Goal: Task Accomplishment & Management: Use online tool/utility

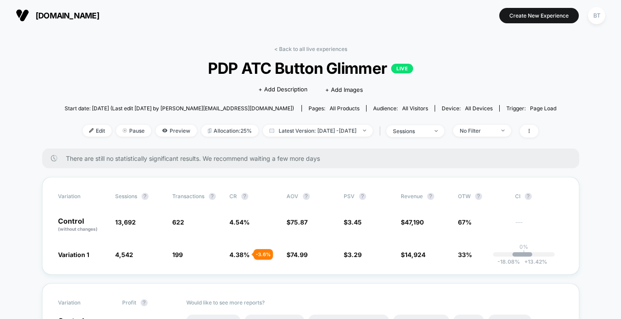
click at [86, 11] on span "[DOMAIN_NAME]" at bounding box center [68, 15] width 64 height 9
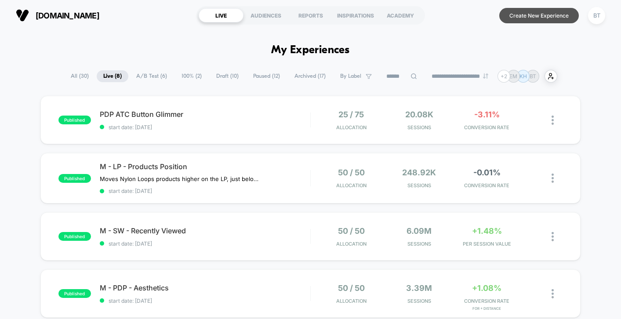
click at [534, 17] on button "Create New Experience" at bounding box center [540, 15] width 80 height 15
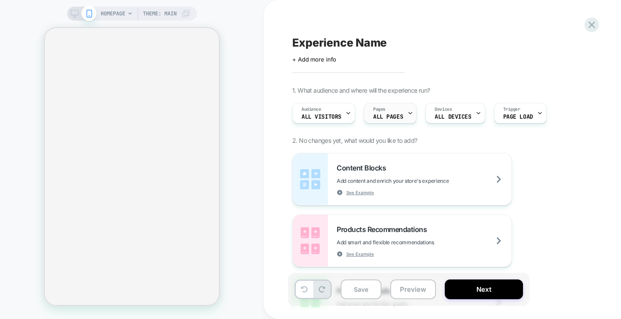
click at [392, 111] on div "Pages ALL PAGES" at bounding box center [388, 113] width 47 height 20
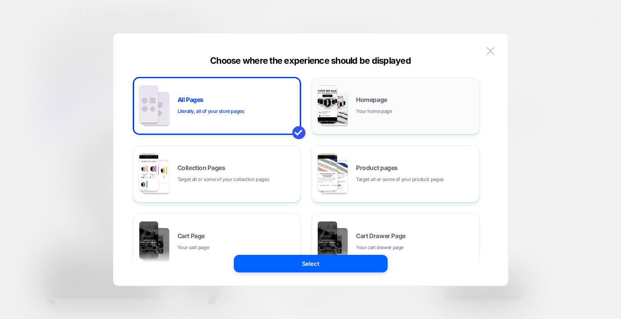
click at [365, 104] on div "Homepage Your home page" at bounding box center [415, 106] width 119 height 19
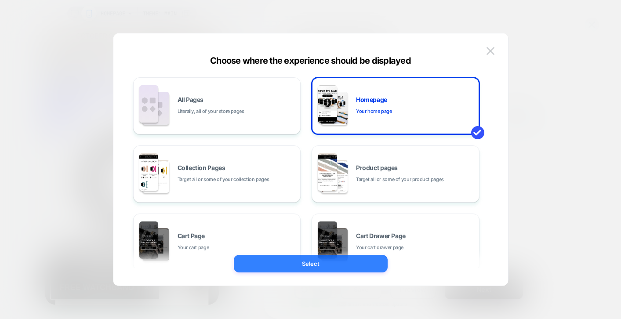
click at [330, 264] on button "Select" at bounding box center [311, 264] width 154 height 18
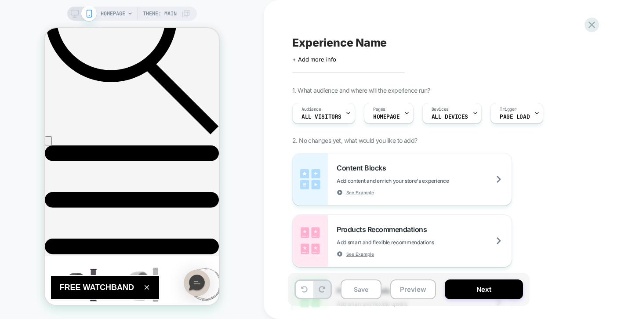
scroll to position [346, 0]
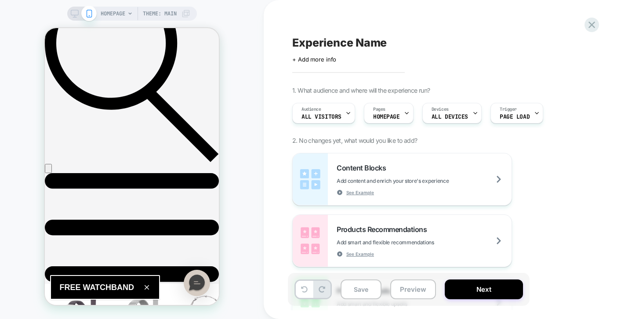
click at [353, 38] on span "Experience Name" at bounding box center [339, 42] width 95 height 13
type textarea "**********"
click at [511, 54] on div "**********" at bounding box center [452, 49] width 321 height 28
click at [348, 170] on span "Content Blocks" at bounding box center [364, 168] width 54 height 9
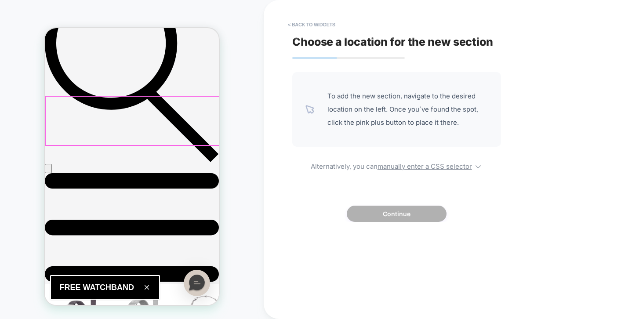
click at [133, 115] on div at bounding box center [133, 121] width 174 height 48
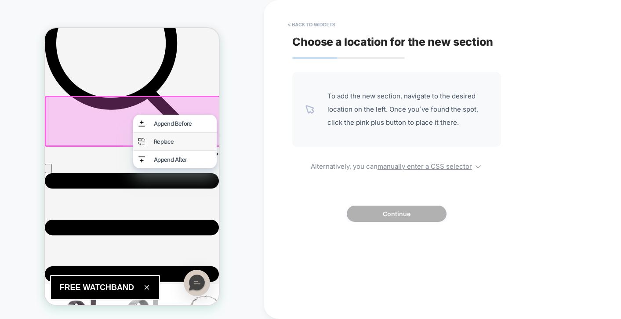
click at [152, 141] on div "Replace" at bounding box center [175, 142] width 84 height 18
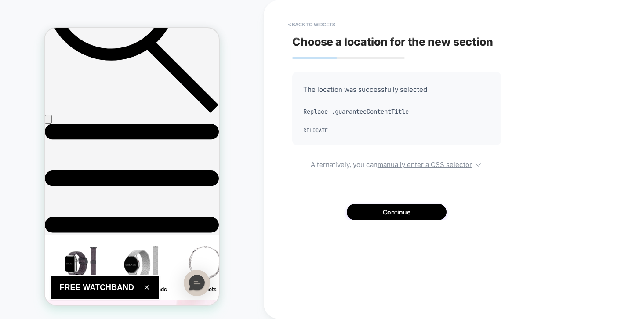
scroll to position [391, 0]
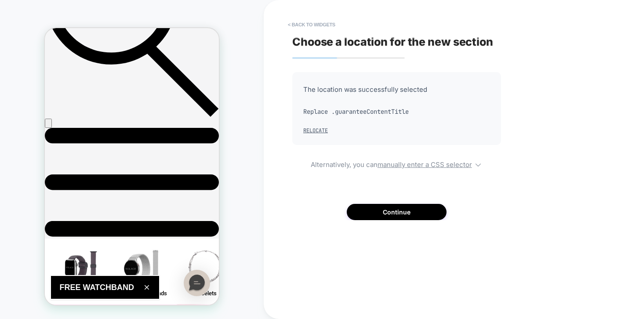
click at [318, 103] on div "The location was successfully selected Replace .guaranteeContentTitle Relocate" at bounding box center [396, 108] width 209 height 73
click at [322, 88] on span "The location was successfully selected" at bounding box center [396, 89] width 187 height 13
click at [303, 23] on button "< Back to widgets" at bounding box center [312, 25] width 56 height 14
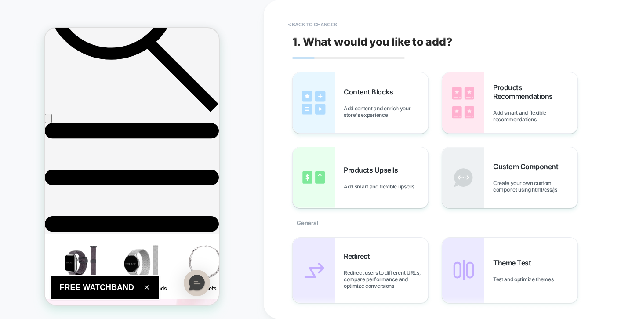
scroll to position [387, 0]
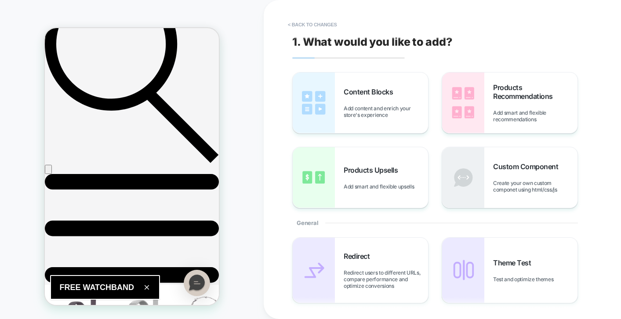
scroll to position [307, 0]
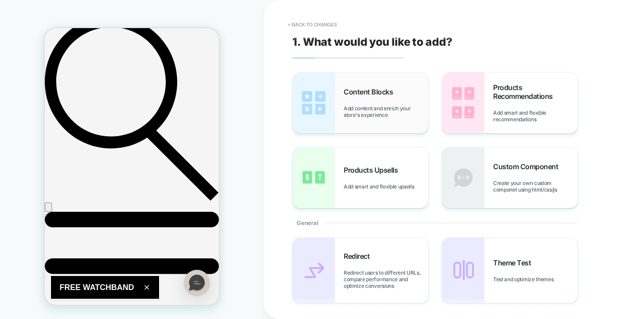
click at [351, 125] on div "Content Blocks Add content and enrich your store's experience" at bounding box center [360, 103] width 135 height 61
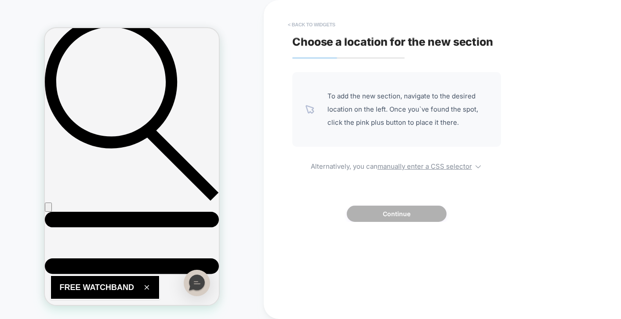
click at [313, 19] on button "< Back to widgets" at bounding box center [312, 25] width 56 height 14
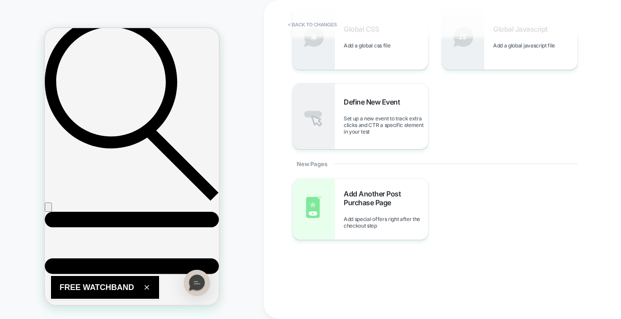
scroll to position [0, 0]
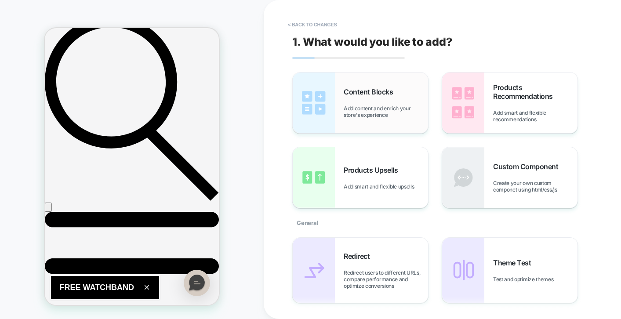
click at [401, 105] on span "Add content and enrich your store's experience" at bounding box center [386, 111] width 84 height 13
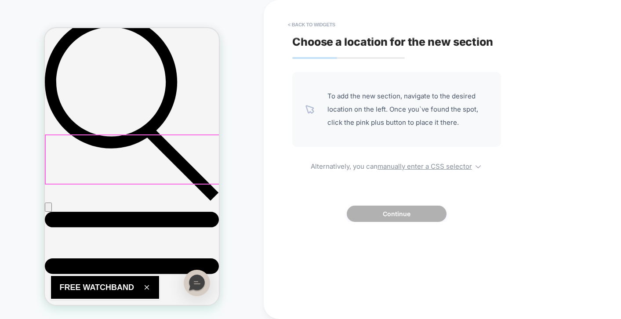
click at [168, 148] on div at bounding box center [133, 159] width 174 height 48
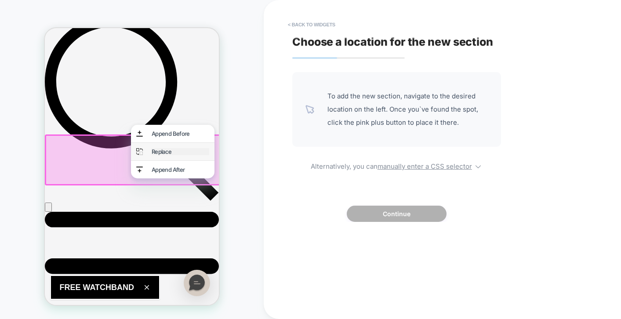
click at [191, 151] on div "Replace" at bounding box center [181, 151] width 58 height 7
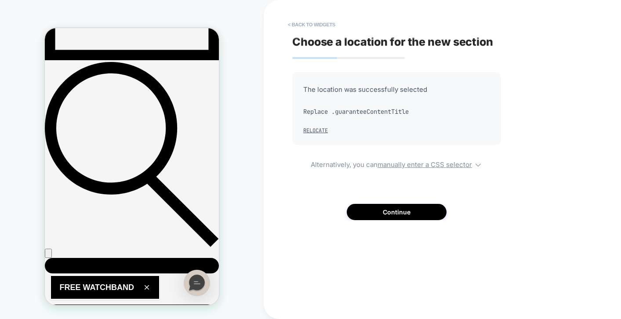
scroll to position [261, 0]
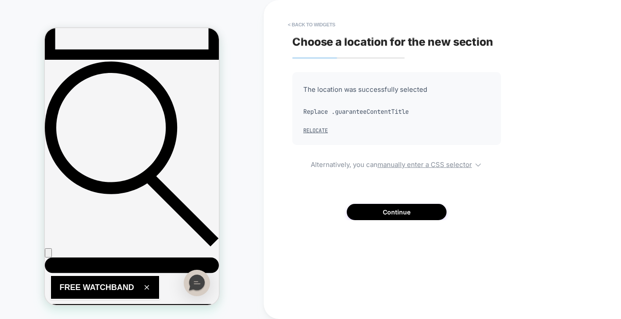
click at [307, 15] on div "Choose a location for the new section The location was successfully selected Re…" at bounding box center [453, 160] width 330 height 302
click at [306, 25] on button "< Back to widgets" at bounding box center [312, 25] width 56 height 14
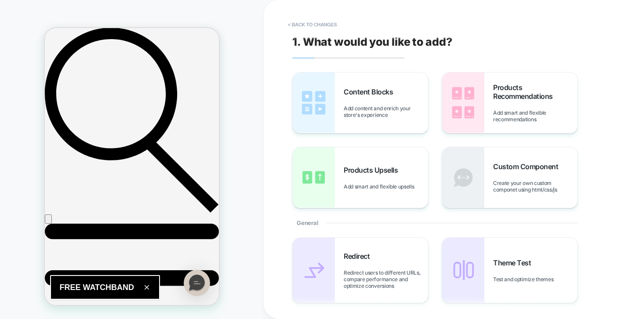
scroll to position [297, 0]
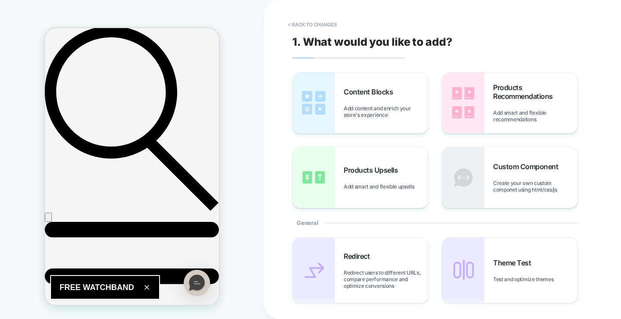
click at [503, 184] on span "Create your own custom componet using html/css/js" at bounding box center [535, 186] width 84 height 13
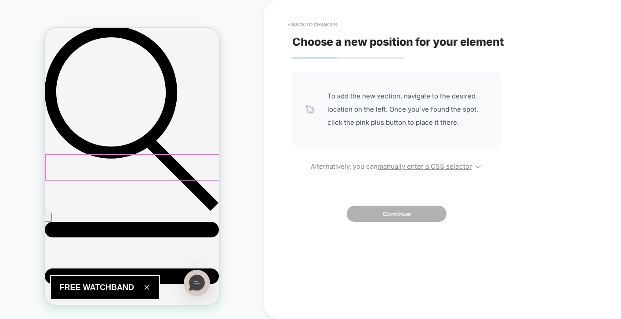
click at [135, 157] on div at bounding box center [133, 167] width 174 height 25
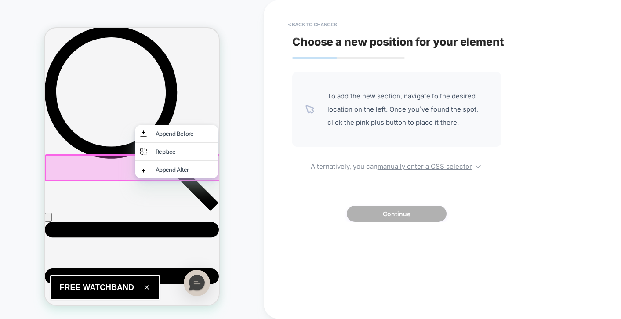
click at [98, 156] on div at bounding box center [132, 166] width 174 height 25
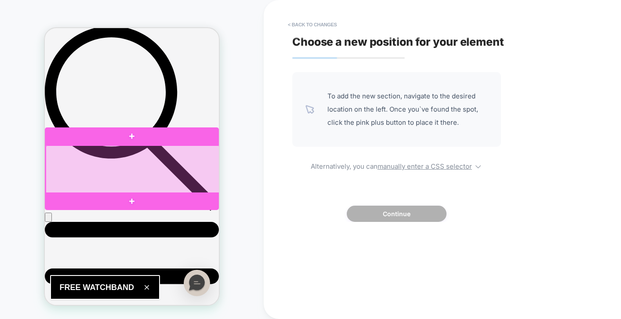
click at [124, 166] on div at bounding box center [133, 170] width 174 height 48
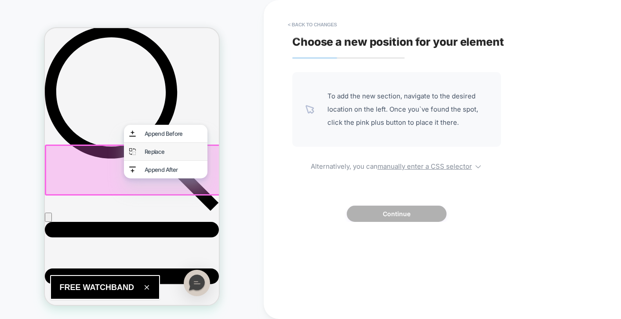
click at [140, 154] on div "Replace" at bounding box center [166, 152] width 84 height 18
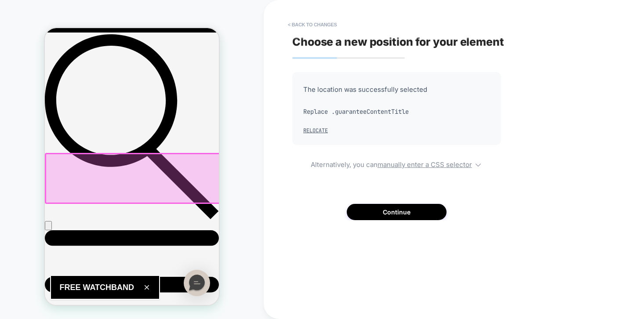
scroll to position [311, 0]
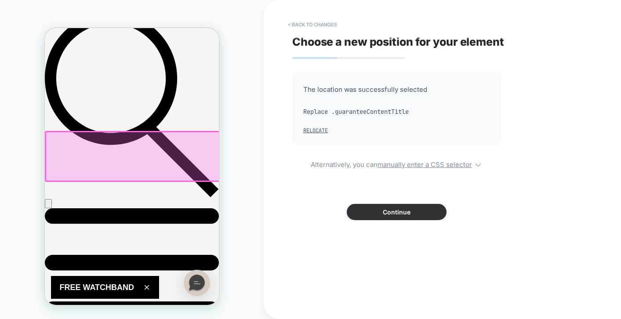
click at [418, 215] on button "Continue" at bounding box center [397, 212] width 100 height 16
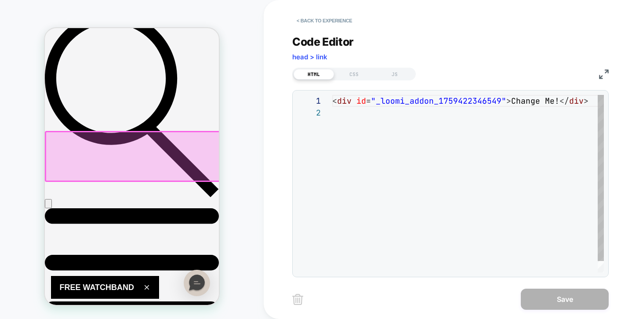
scroll to position [12, 0]
click at [394, 139] on div "< div id = "_loomi_addon_1759422346549" > Change Me! </ div >" at bounding box center [470, 190] width 277 height 190
click at [429, 113] on div "< div id = "_loomi_addon_1759422346549" > Change Me! </ div >" at bounding box center [470, 190] width 277 height 190
click at [389, 100] on div "< div id = "_loomi_addon_1759422346549" > Change Me! </ div >" at bounding box center [470, 190] width 277 height 190
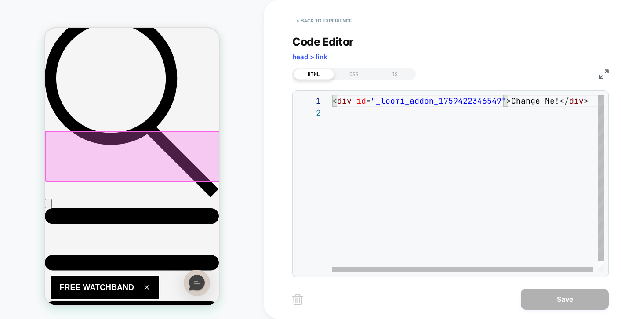
click at [378, 117] on div "< div id = "_loomi_addon_1759422346549" > Change Me! </ div >" at bounding box center [470, 190] width 277 height 190
click at [520, 103] on div "< div id = "_loomi_addon_1759422346549" > Change Me! </ div >" at bounding box center [470, 190] width 277 height 190
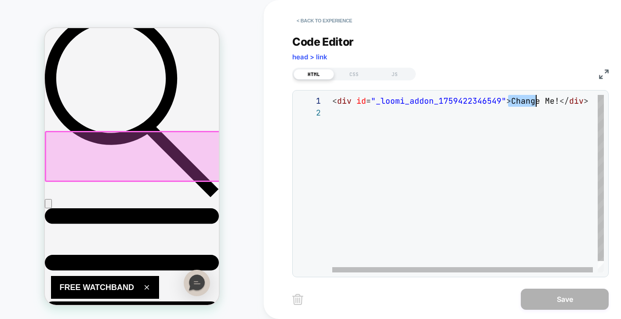
click at [520, 103] on div "< div id = "_loomi_addon_1759422346549" > Change Me! </ div >" at bounding box center [470, 190] width 277 height 190
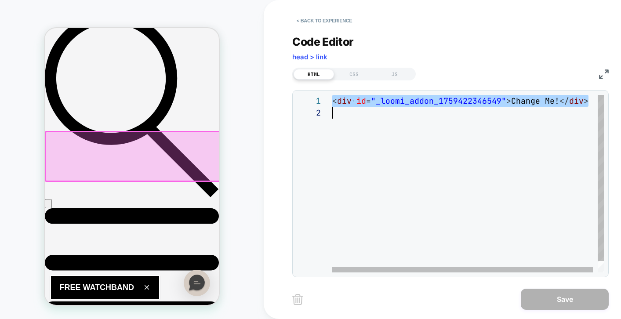
scroll to position [0, 0]
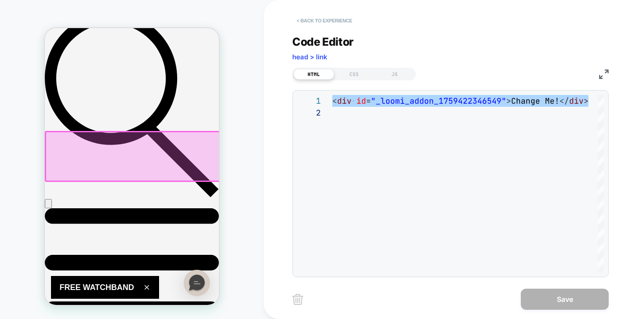
click at [329, 15] on button "< Back to experience" at bounding box center [324, 21] width 64 height 14
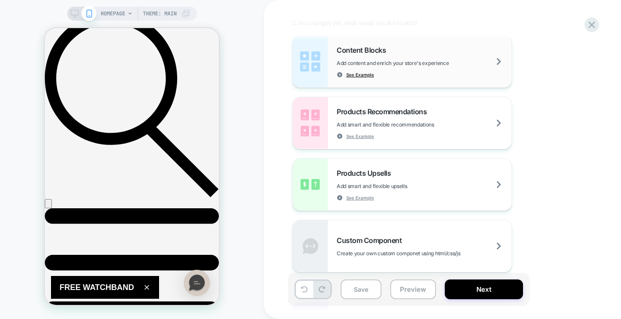
scroll to position [74, 0]
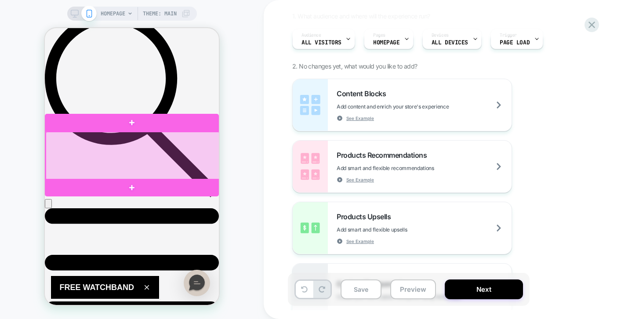
click at [115, 150] on div at bounding box center [133, 156] width 174 height 48
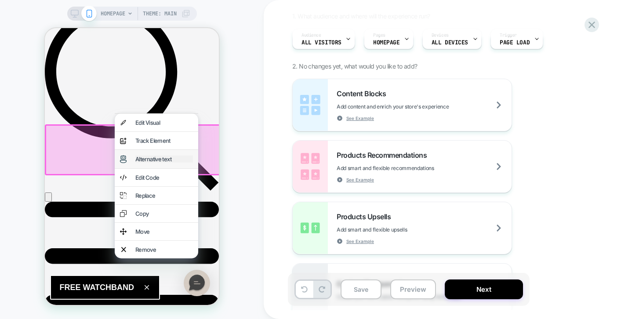
scroll to position [322, 0]
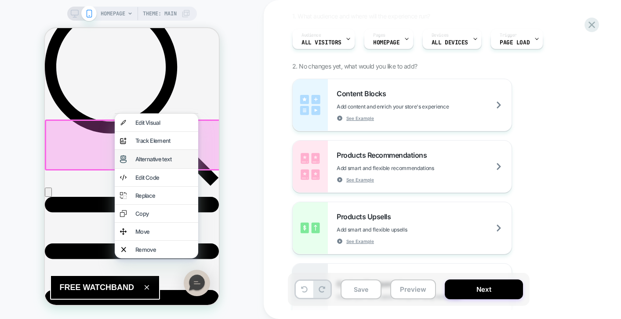
click at [124, 157] on img at bounding box center [123, 159] width 7 height 8
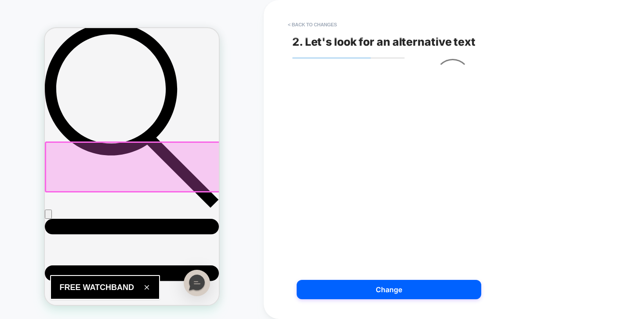
scroll to position [299, 0]
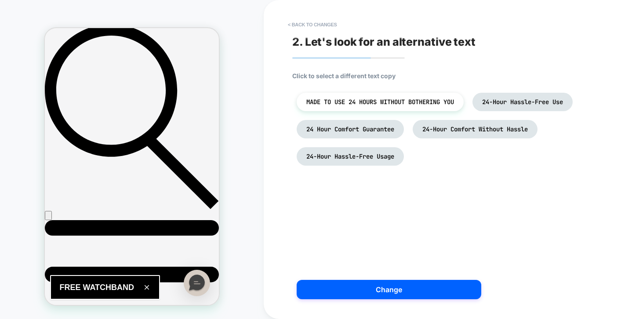
click at [361, 74] on span "Click to select a different text copy" at bounding box center [343, 75] width 103 height 7
click at [331, 73] on span "Click to select a different text copy" at bounding box center [343, 75] width 103 height 7
click at [364, 106] on li "MADE TO USE 24 HOURS WITHOUT BOTHERING YOU" at bounding box center [380, 102] width 167 height 18
click at [467, 133] on span "24-Hour Comfort Without Hassle" at bounding box center [476, 129] width 106 height 8
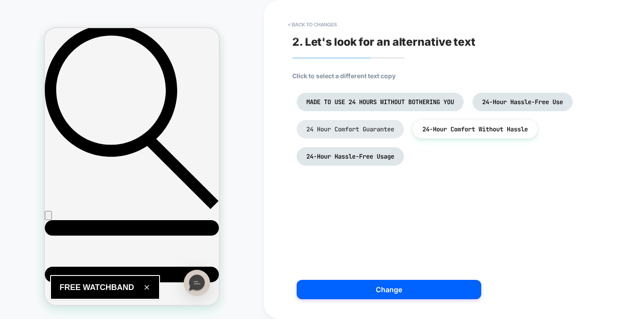
click at [400, 138] on li "24 Hour Comfort Guarantee" at bounding box center [350, 129] width 107 height 18
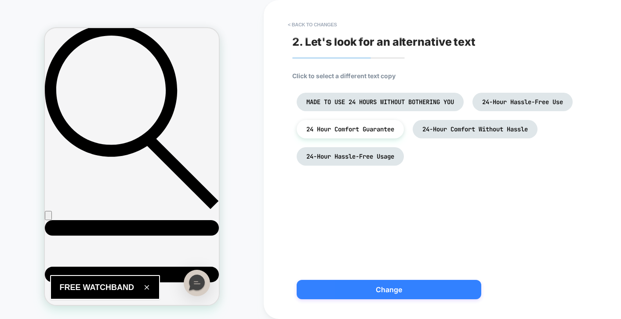
click at [356, 289] on button "Change" at bounding box center [389, 289] width 185 height 19
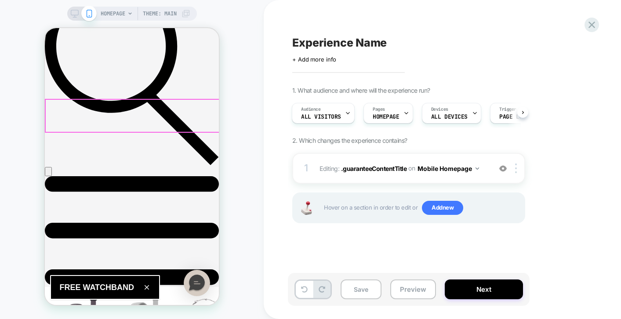
scroll to position [343, 0]
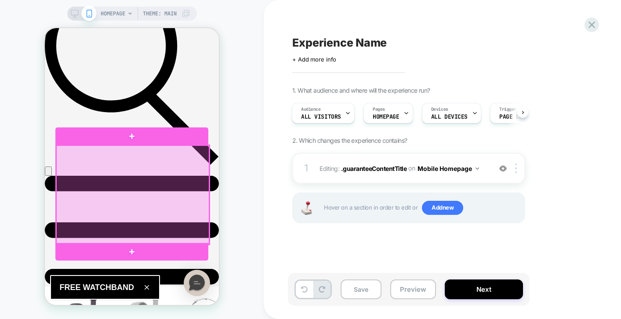
drag, startPoint x: 176, startPoint y: 181, endPoint x: 138, endPoint y: 183, distance: 38.3
click at [138, 183] on div at bounding box center [132, 195] width 153 height 99
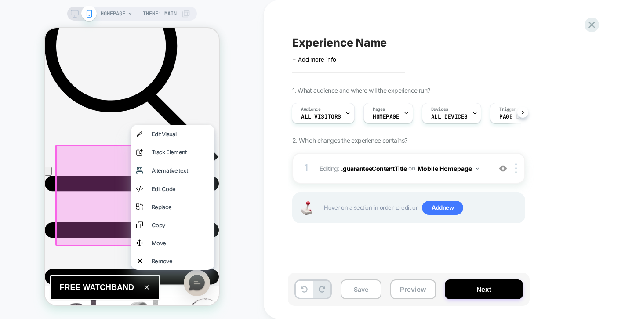
click at [138, 183] on div "Edit Code" at bounding box center [173, 189] width 84 height 18
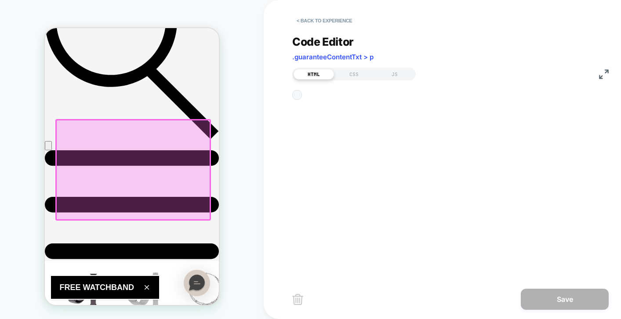
scroll to position [370, 0]
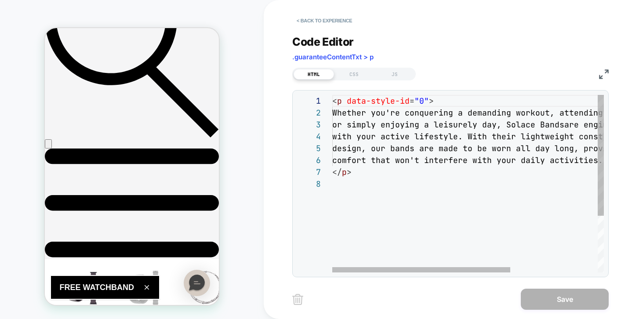
click at [411, 150] on div "< p data-style-id = "0" > Whether you're conquering a demanding workout, a tten…" at bounding box center [534, 225] width 405 height 261
drag, startPoint x: 338, startPoint y: 113, endPoint x: 459, endPoint y: 118, distance: 121.1
click at [458, 118] on div "< p data-style-id = "0" > Whether you're conquering a demanding workout, a tten…" at bounding box center [534, 225] width 405 height 261
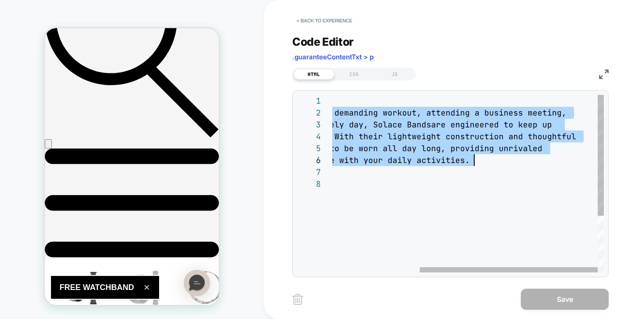
click at [485, 163] on div "< p data-style-id = "0" > Whether you're conquering a demanding workout, a tten…" at bounding box center [401, 225] width 405 height 261
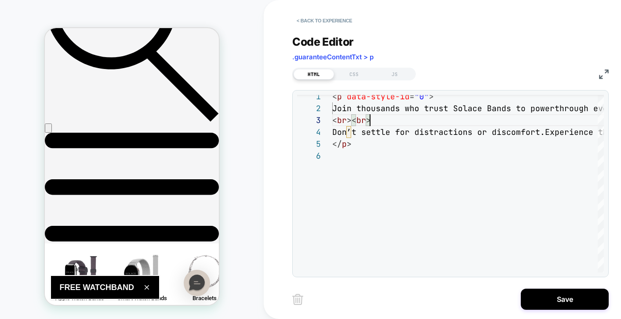
scroll to position [424, 0]
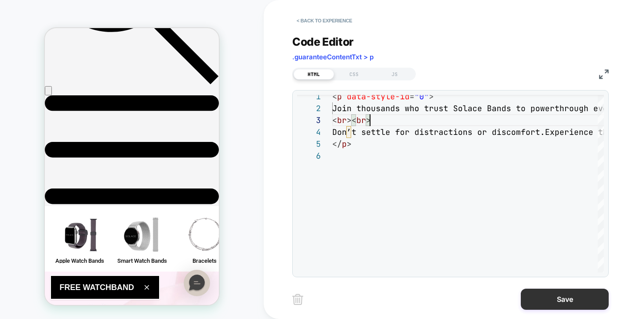
type textarea "**********"
click at [591, 303] on button "Save" at bounding box center [565, 299] width 88 height 21
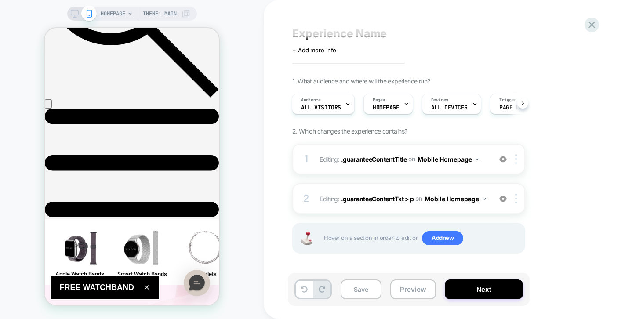
scroll to position [0, 0]
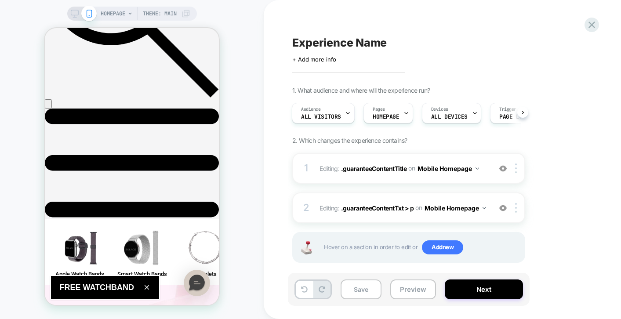
click at [357, 44] on span "Experience Name" at bounding box center [339, 42] width 95 height 13
type textarea "**********"
click at [495, 43] on icon at bounding box center [492, 42] width 11 height 11
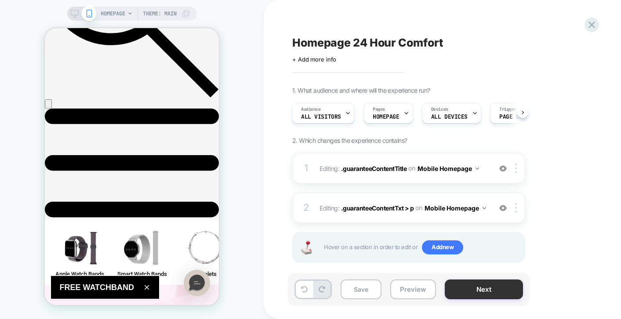
click at [474, 293] on button "Next" at bounding box center [484, 290] width 78 height 20
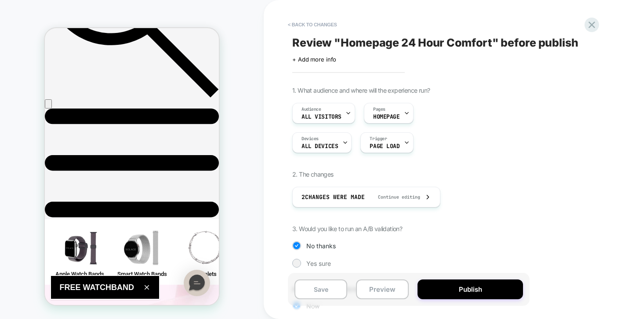
scroll to position [66, 0]
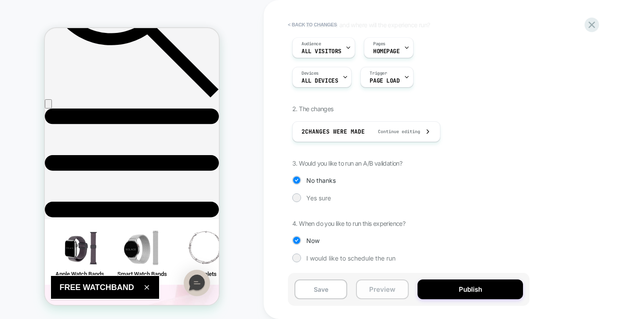
click at [375, 295] on button "Preview" at bounding box center [382, 290] width 53 height 20
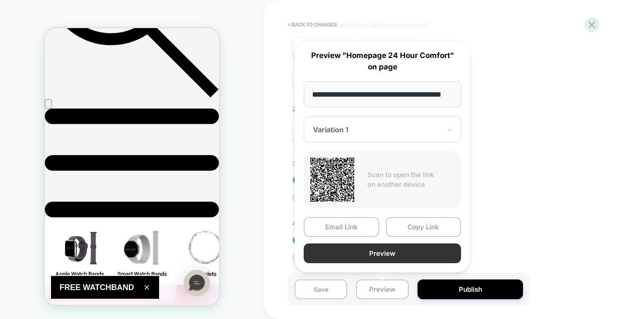
scroll to position [0, 0]
click at [363, 252] on button "Preview" at bounding box center [382, 254] width 157 height 20
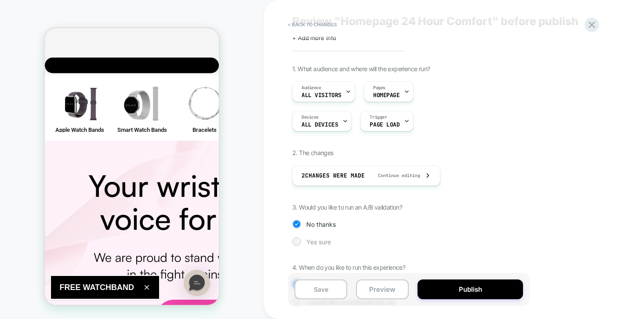
click at [314, 242] on span "Yes sure" at bounding box center [319, 241] width 25 height 7
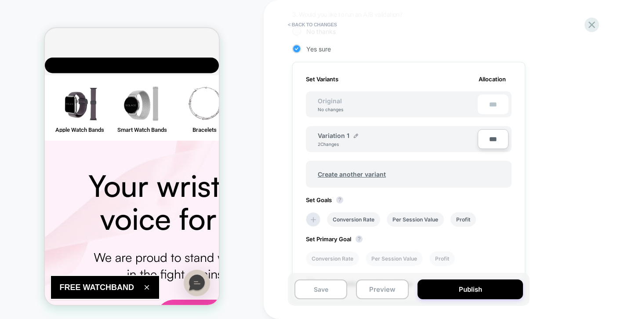
scroll to position [215, 0]
click at [497, 138] on input "***" at bounding box center [493, 139] width 31 height 20
click at [547, 196] on div "1. What audience and where will the experience run? Audience All Visitors Pages…" at bounding box center [452, 123] width 321 height 503
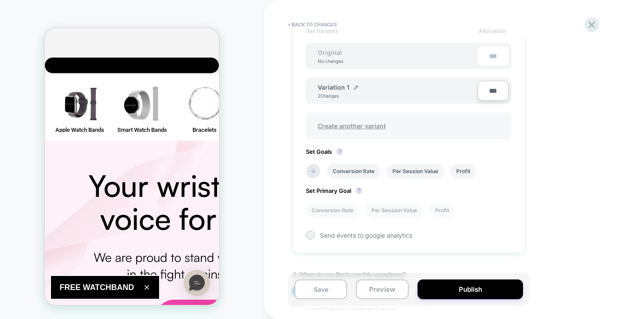
scroll to position [284, 0]
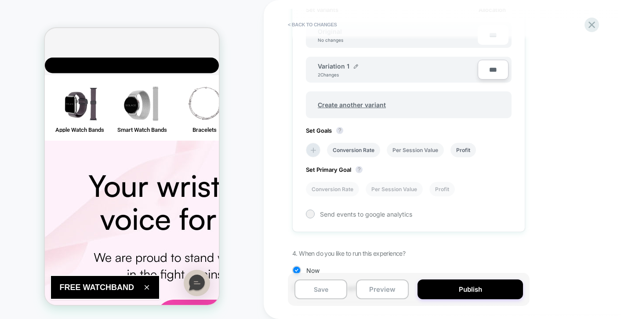
click at [420, 151] on li "Per Session Value" at bounding box center [415, 150] width 57 height 15
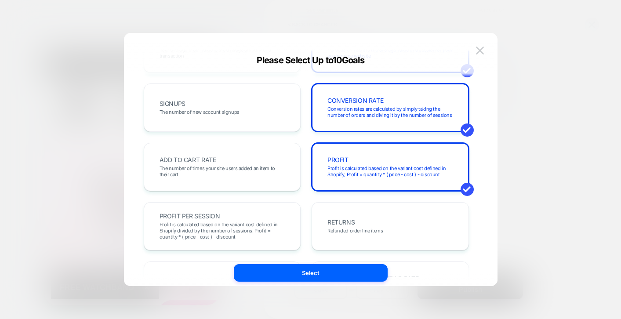
scroll to position [123, 0]
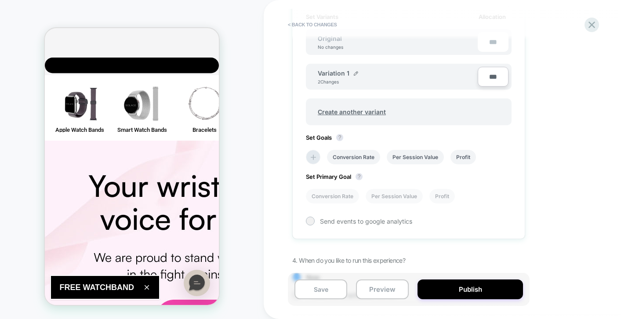
scroll to position [314, 0]
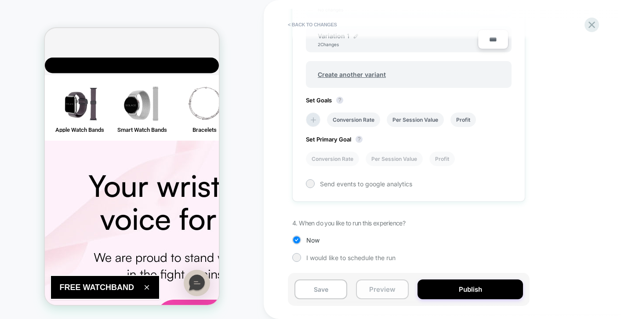
click at [394, 288] on button "Preview" at bounding box center [382, 290] width 53 height 20
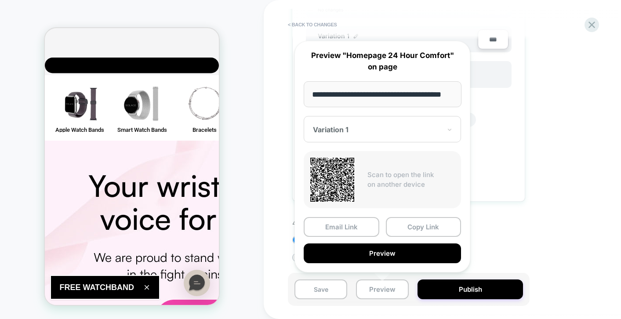
scroll to position [0, 0]
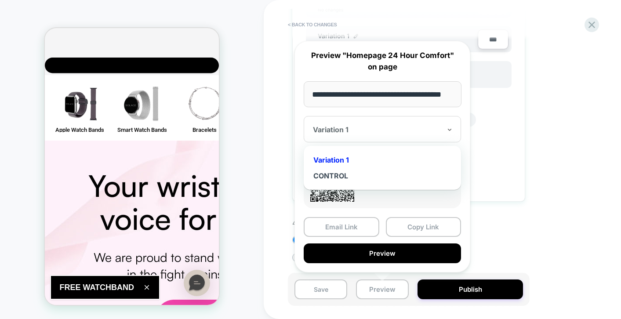
click at [387, 124] on div "Variation 1" at bounding box center [377, 129] width 130 height 11
click at [347, 157] on div "Variation 1" at bounding box center [382, 160] width 149 height 16
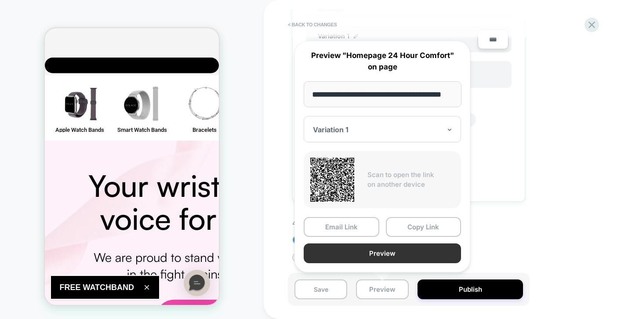
click at [373, 255] on button "Preview" at bounding box center [382, 254] width 157 height 20
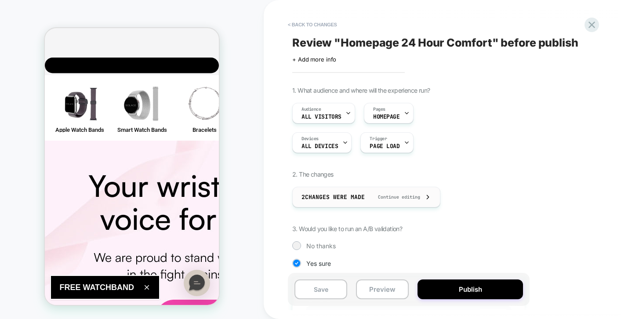
click at [358, 195] on span "2 Changes were made" at bounding box center [333, 197] width 63 height 7
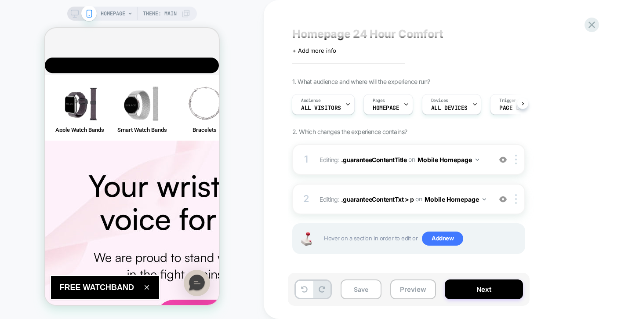
scroll to position [9, 0]
click at [75, 10] on rect at bounding box center [74, 12] width 7 height 5
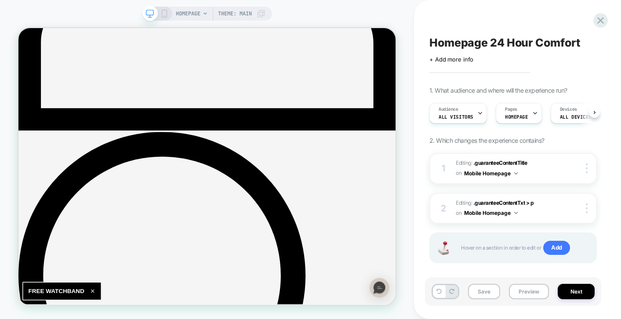
scroll to position [0, 0]
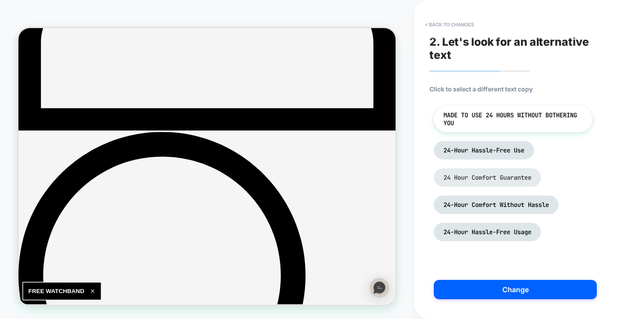
click at [475, 174] on span "24 Hour Comfort Guarantee" at bounding box center [488, 178] width 88 height 8
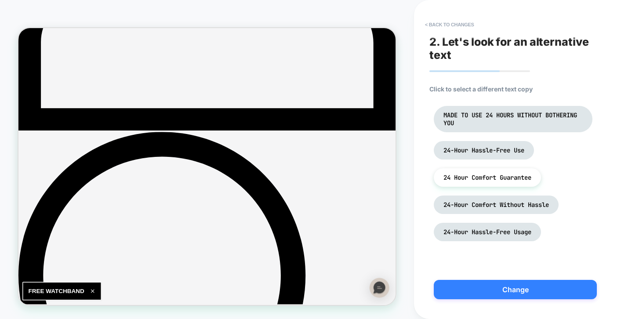
click at [498, 295] on button "Change" at bounding box center [515, 289] width 163 height 19
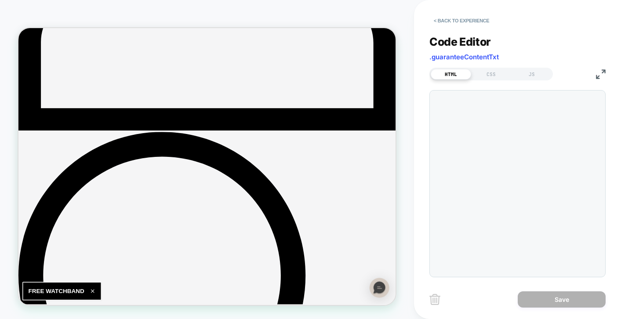
scroll to position [107, 0]
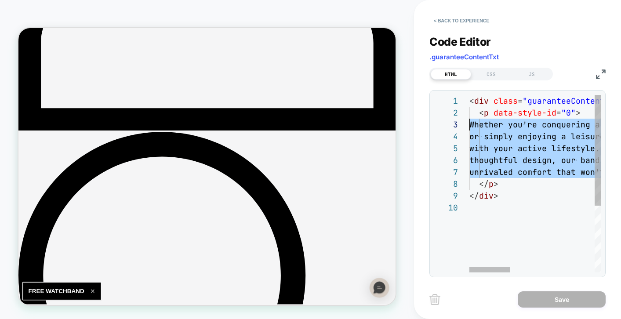
scroll to position [24, 0]
drag, startPoint x: 546, startPoint y: 171, endPoint x: 436, endPoint y: 122, distance: 120.1
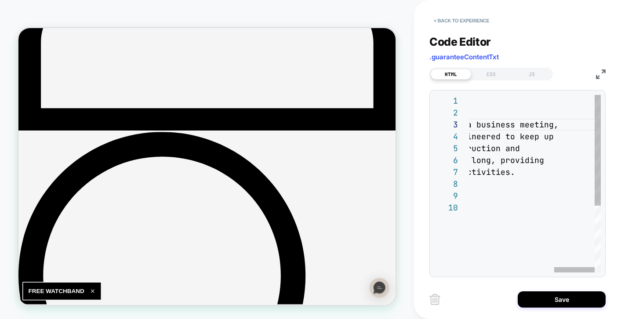
click at [554, 166] on div "< div class = "guaranteeContentTxt" data-style-id = "0" > < p data-style-id = "…" at bounding box center [398, 237] width 405 height 285
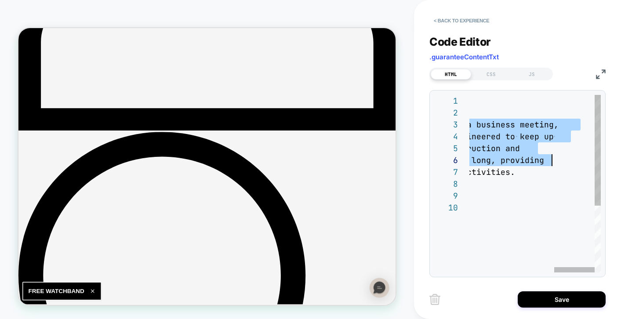
click at [548, 174] on div "< div class = "guaranteeContentTxt" data-style-id = "0" > < p data-style-id = "…" at bounding box center [398, 237] width 405 height 285
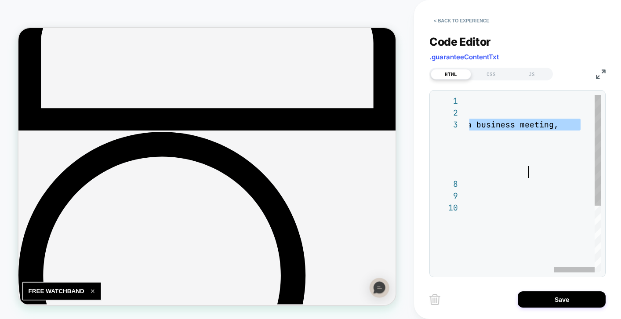
type textarea "**********"
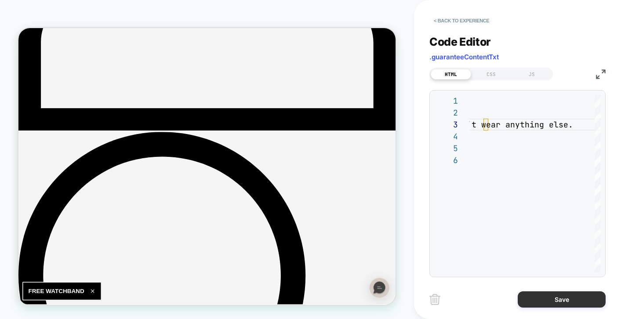
click at [574, 306] on button "Save" at bounding box center [562, 300] width 88 height 16
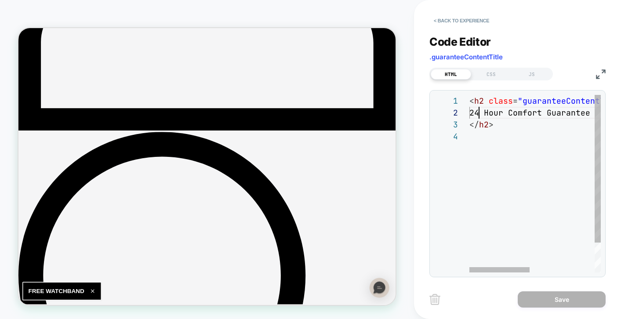
scroll to position [12, 10]
click at [479, 113] on div "< h2 class = "guaranteeContentTitle" data-style-id = "0" > 24 Hour Comfort Guar…" at bounding box center [606, 201] width 272 height 213
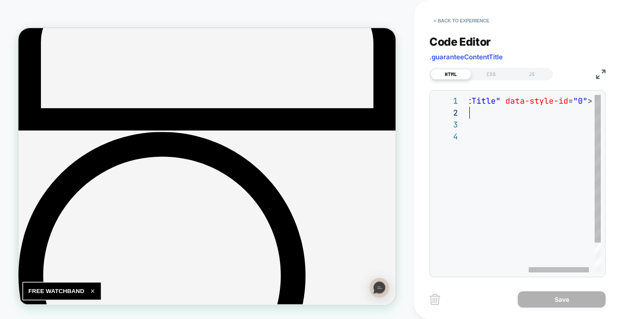
click at [492, 113] on div "< h2 class = "guaranteeContentTitle" data-style-id = "0" > 24 Hour Comfort Guar…" at bounding box center [477, 201] width 272 height 213
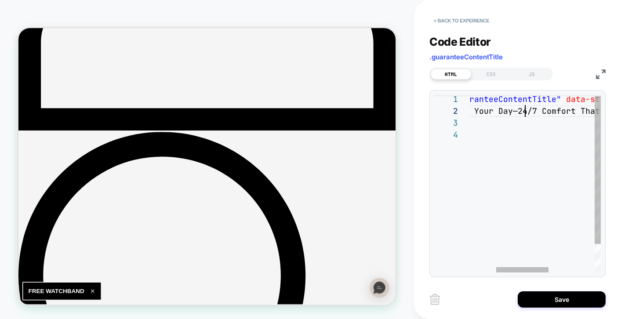
click at [526, 112] on div "< h2 class = "guaranteeContentTitle" data-style-id = "0" > Engineered for Your …" at bounding box center [559, 199] width 315 height 213
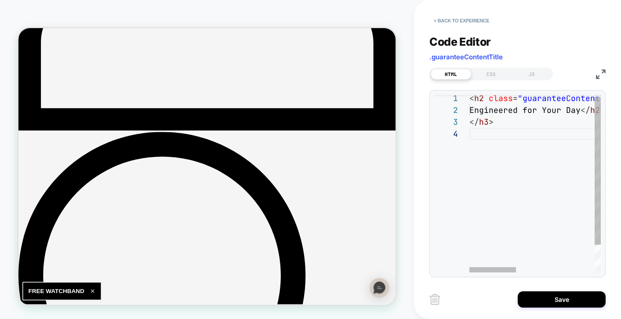
scroll to position [24, 24]
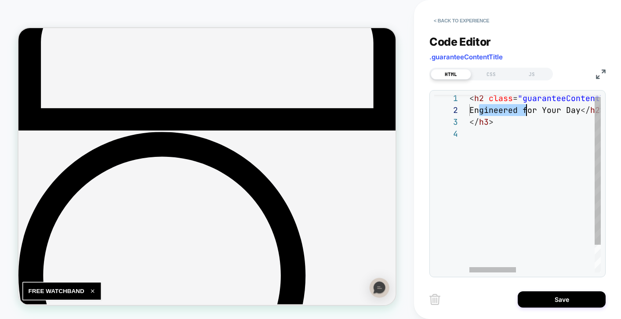
scroll to position [12, 57]
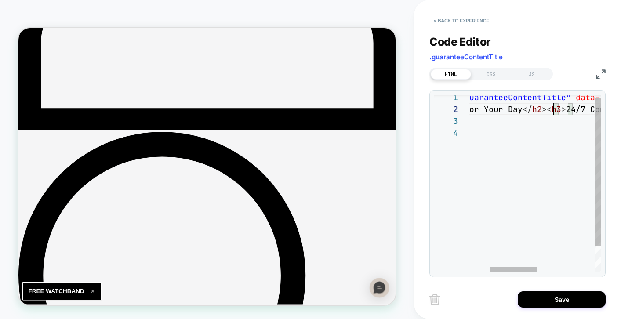
click at [554, 110] on div "< h2 class = "guaranteeContentTitle" data-style-id = "0" > Engineered for Your …" at bounding box center [588, 197] width 353 height 213
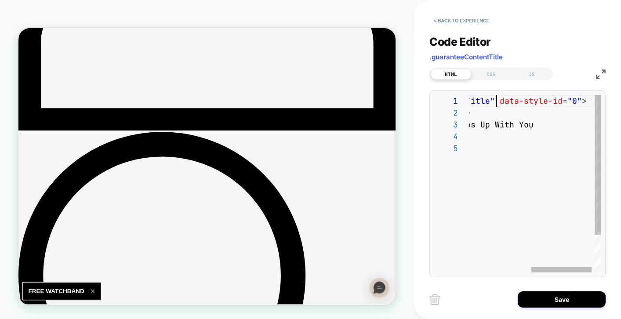
scroll to position [0, 161]
click at [499, 100] on div "< h2 class = "guaranteeContentTitle" data-style-id = "0" > Engineered for Your …" at bounding box center [472, 207] width 272 height 225
click at [578, 102] on div "< h2 class = "guaranteeContentTitle" data-style-id = "0" > Engineered for Your …" at bounding box center [472, 207] width 272 height 225
click at [515, 123] on div "< h2 class = "guaranteeContentTitle" data-style-id = "0" > Engineered for Your …" at bounding box center [472, 207] width 272 height 225
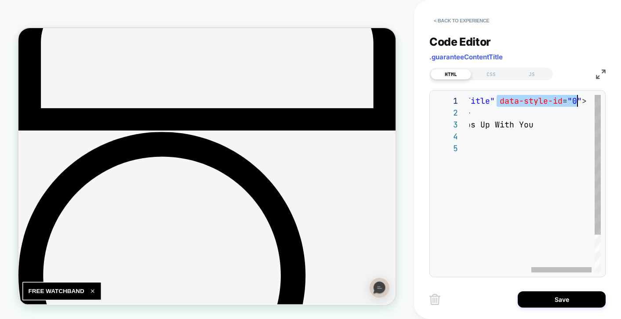
scroll to position [24, 180]
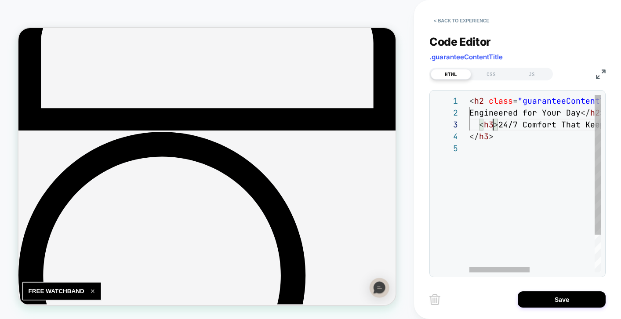
click at [494, 123] on div "< h2 class = "guaranteeContentTitle" data-style-id = "0" > Engineered for Your …" at bounding box center [606, 207] width 272 height 225
click at [533, 156] on div "< h2 class = "guaranteeContentTitle" data-style-id = "0" > Engineered for Your …" at bounding box center [622, 207] width 305 height 225
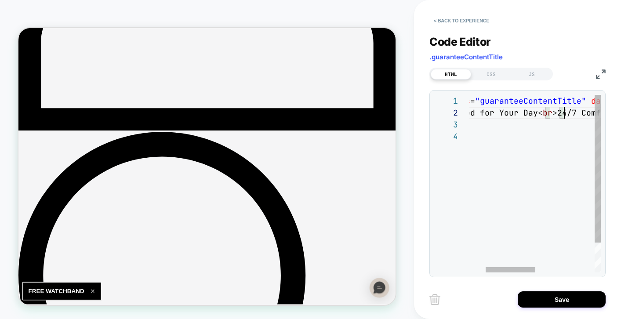
scroll to position [12, 138]
type textarea "**********"
click at [501, 40] on div "Code Editor .guaranteeContentTitle" at bounding box center [518, 50] width 176 height 30
click at [446, 11] on div "< Back to experience" at bounding box center [533, 13] width 207 height 26
click at [446, 15] on button "< Back to experience" at bounding box center [462, 21] width 64 height 14
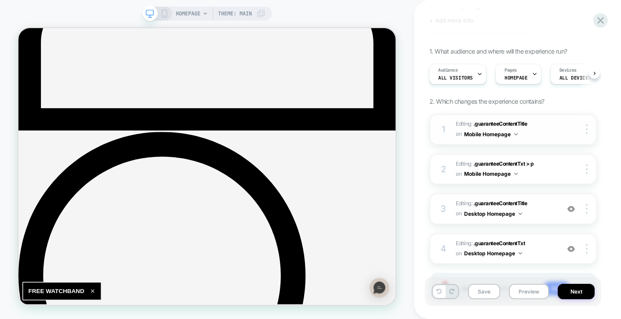
scroll to position [66, 0]
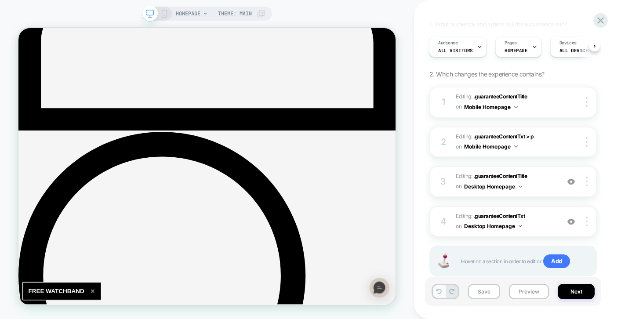
click at [439, 295] on button at bounding box center [439, 291] width 12 height 13
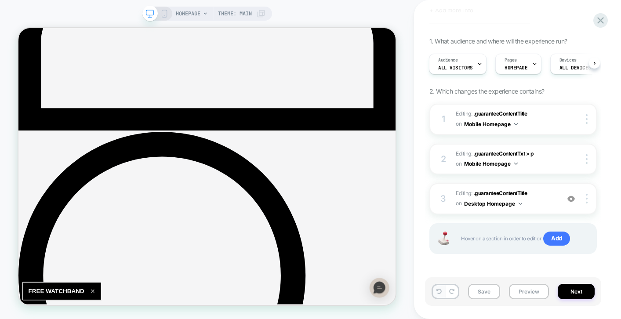
click at [439, 293] on icon at bounding box center [439, 291] width 5 height 5
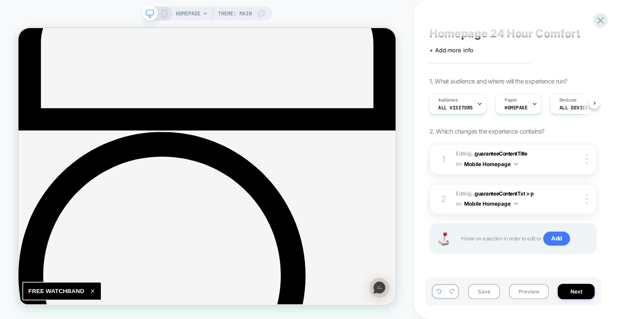
click at [439, 293] on icon at bounding box center [439, 291] width 5 height 5
click at [439, 289] on icon at bounding box center [439, 291] width 5 height 5
click at [438, 294] on icon at bounding box center [439, 291] width 5 height 5
click at [439, 292] on icon at bounding box center [439, 291] width 5 height 5
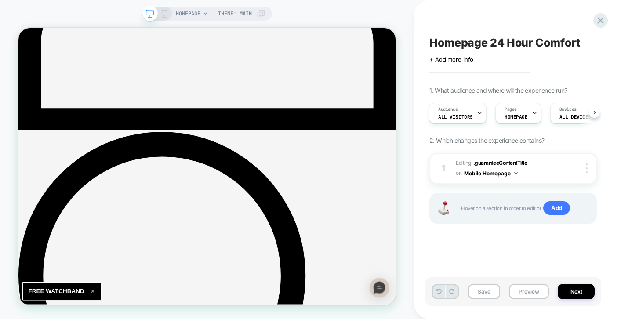
scroll to position [0, 0]
click at [439, 292] on icon at bounding box center [439, 291] width 5 height 5
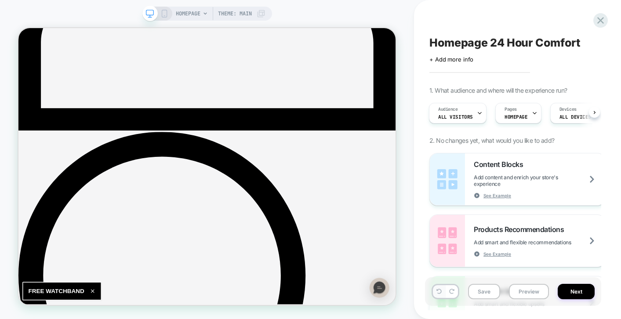
click at [439, 292] on icon at bounding box center [439, 291] width 5 height 5
click at [440, 289] on icon at bounding box center [439, 291] width 5 height 5
click at [597, 21] on icon at bounding box center [601, 21] width 12 height 12
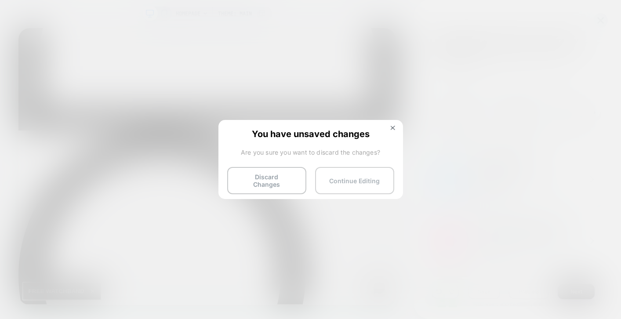
click at [355, 176] on button "Continue Editing" at bounding box center [354, 180] width 79 height 27
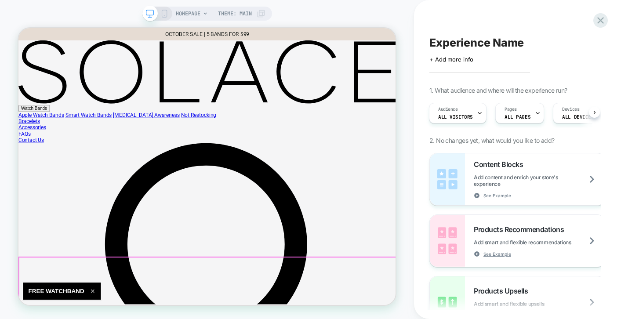
scroll to position [178, 0]
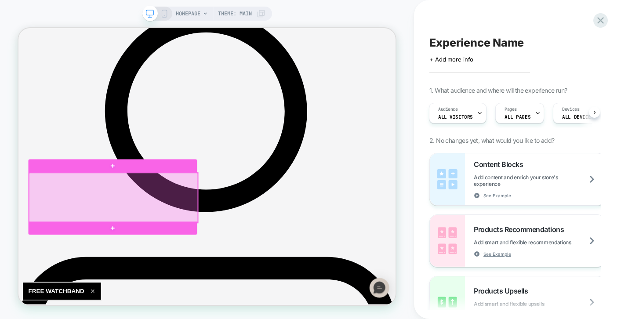
click at [171, 253] on div at bounding box center [145, 254] width 225 height 66
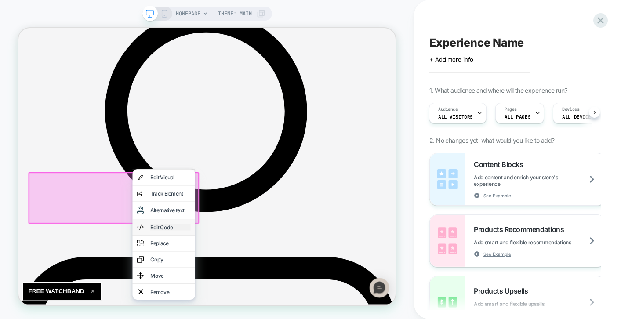
click at [210, 292] on div "Edit Code" at bounding box center [221, 293] width 54 height 9
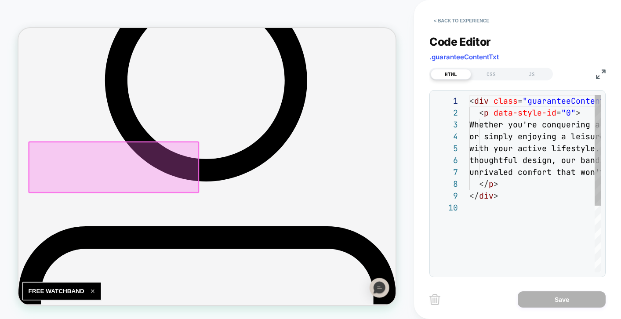
scroll to position [107, 0]
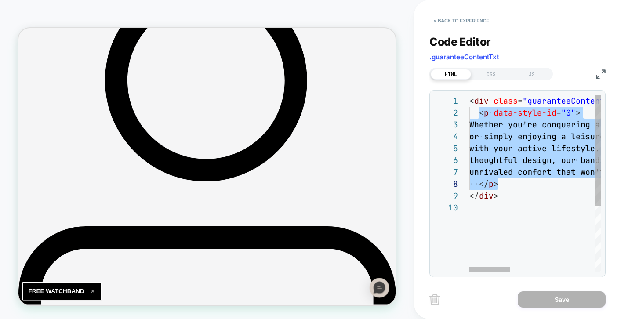
drag, startPoint x: 479, startPoint y: 112, endPoint x: 510, endPoint y: 183, distance: 78.2
type textarea "**********"
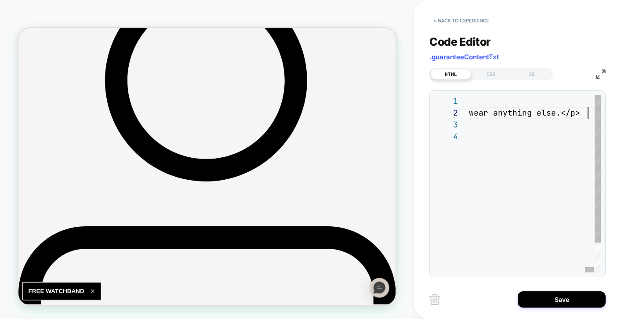
scroll to position [12, 2175]
click at [465, 168] on div "1 2 3 4" at bounding box center [452, 201] width 35 height 213
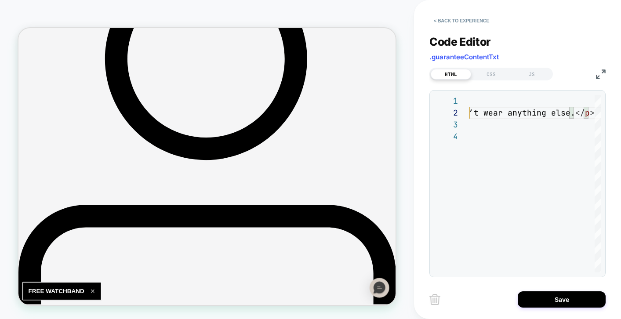
scroll to position [248, 0]
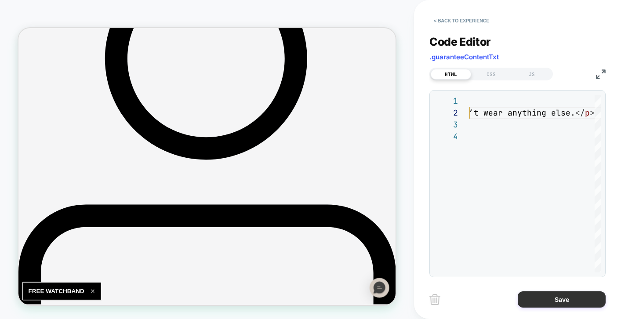
click at [540, 300] on button "Save" at bounding box center [562, 300] width 88 height 16
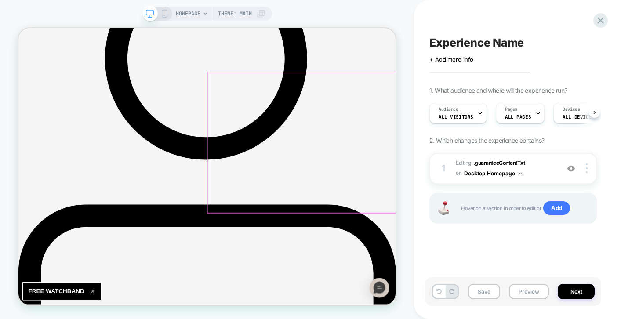
scroll to position [0, 0]
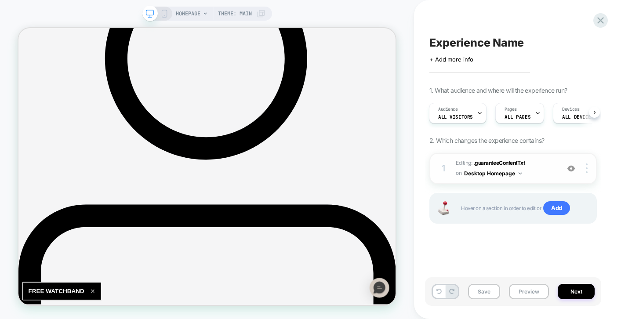
click at [493, 174] on button "Desktop Homepage" at bounding box center [493, 173] width 58 height 11
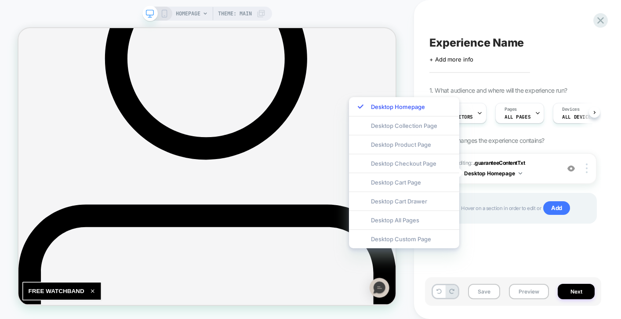
click at [606, 151] on div "Experience Name Click to edit experience details + Add more info 1. What audien…" at bounding box center [517, 159] width 207 height 319
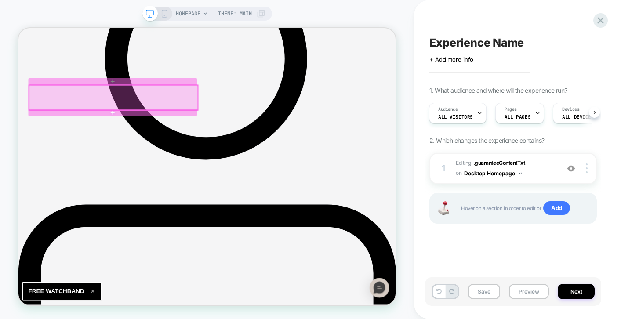
click at [176, 119] on div at bounding box center [145, 120] width 225 height 33
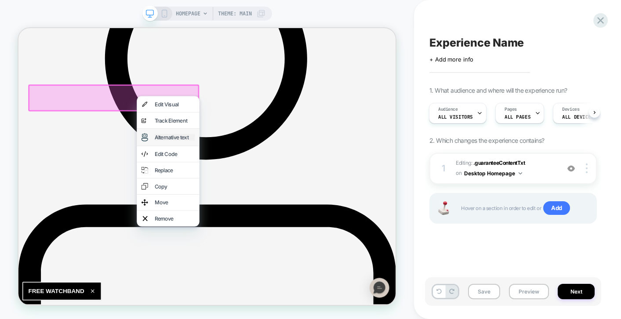
click at [226, 171] on div "Alternative text" at bounding box center [227, 173] width 54 height 9
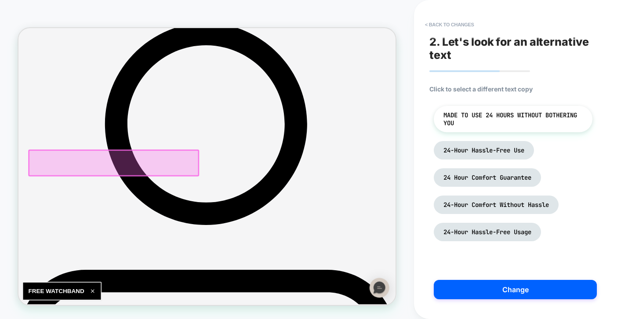
scroll to position [155, 0]
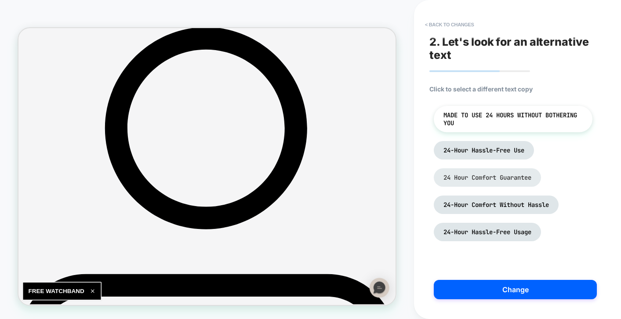
click at [511, 183] on li "24 Hour Comfort Guarantee" at bounding box center [487, 177] width 107 height 18
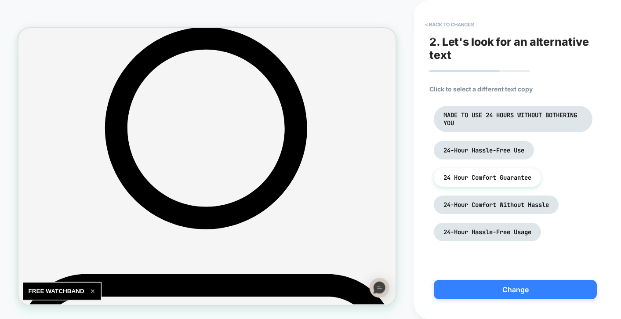
click at [512, 287] on button "Change" at bounding box center [515, 289] width 163 height 19
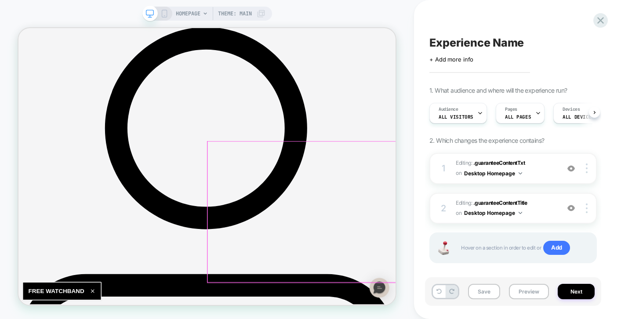
scroll to position [0, 0]
click at [166, 18] on div "HOMEPAGE Theme: MAIN" at bounding box center [207, 14] width 130 height 14
click at [167, 11] on icon at bounding box center [165, 14] width 8 height 8
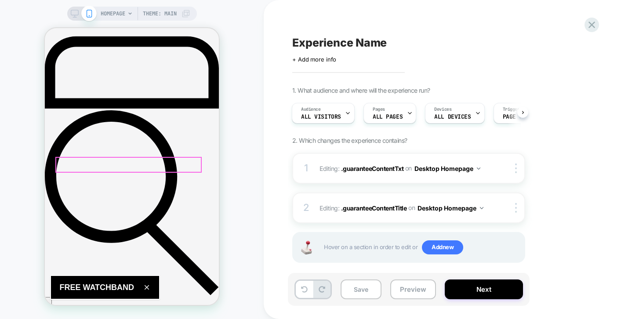
scroll to position [293, 0]
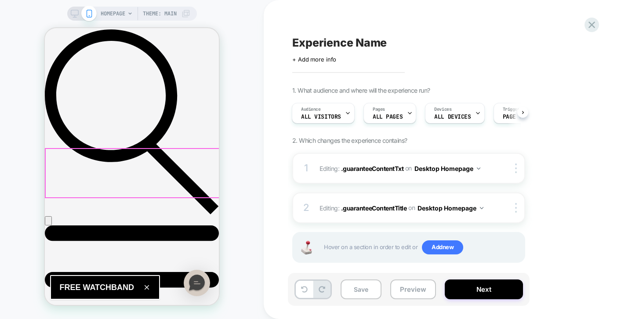
drag, startPoint x: 353, startPoint y: 186, endPoint x: 154, endPoint y: 158, distance: 201.2
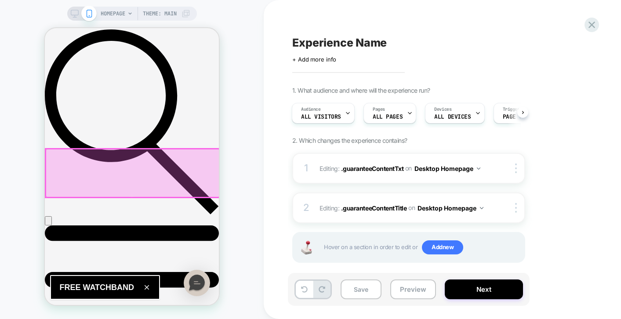
click at [165, 161] on div at bounding box center [133, 173] width 174 height 48
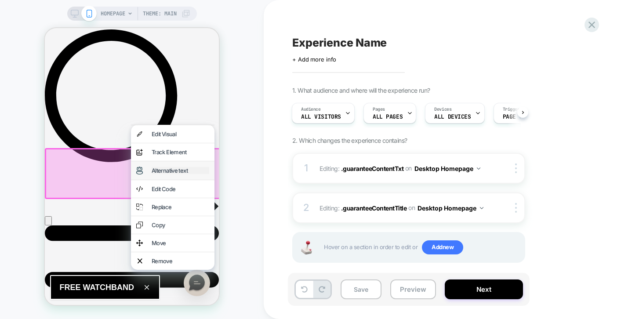
click at [166, 172] on div "Alternative text" at bounding box center [181, 170] width 58 height 7
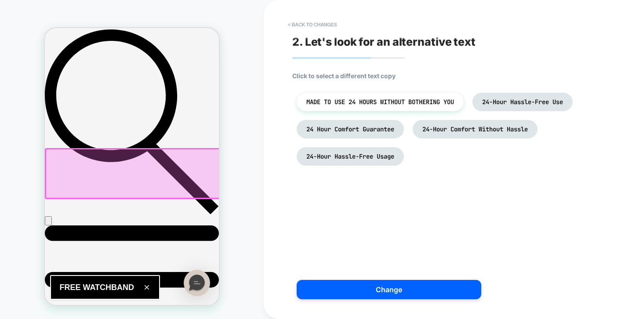
scroll to position [299, 0]
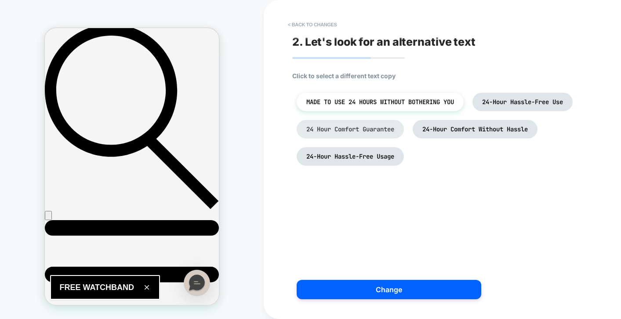
click at [387, 130] on span "24 Hour Comfort Guarantee" at bounding box center [351, 129] width 88 height 8
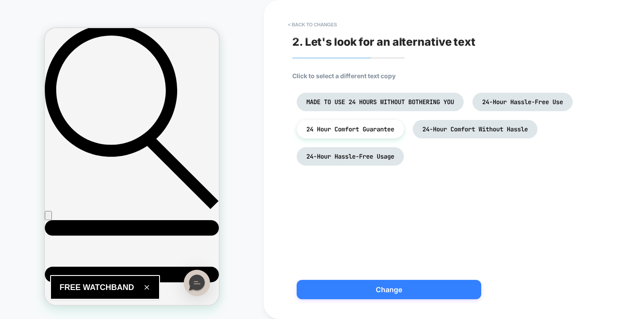
click at [374, 292] on button "Change" at bounding box center [389, 289] width 185 height 19
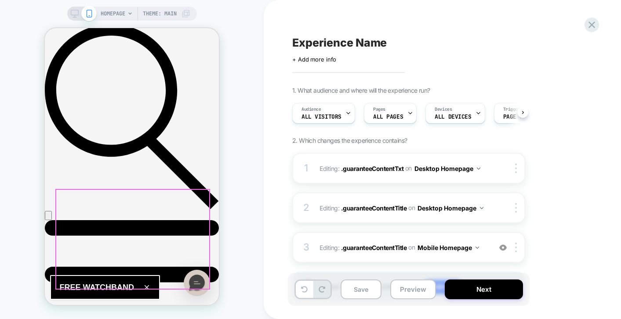
scroll to position [0, 0]
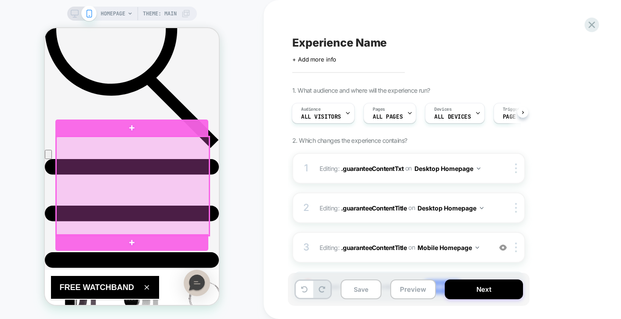
scroll to position [366, 0]
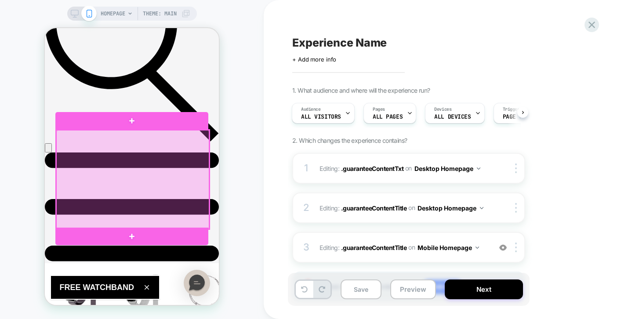
click at [155, 174] on div at bounding box center [132, 179] width 153 height 99
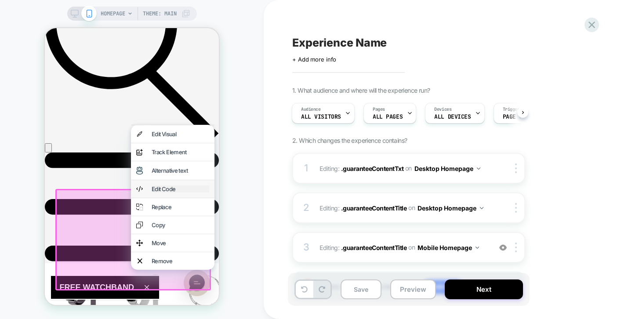
click at [167, 190] on div "Edit Code" at bounding box center [181, 189] width 58 height 7
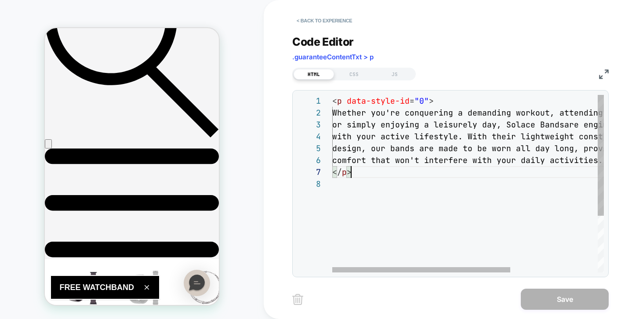
scroll to position [0, 0]
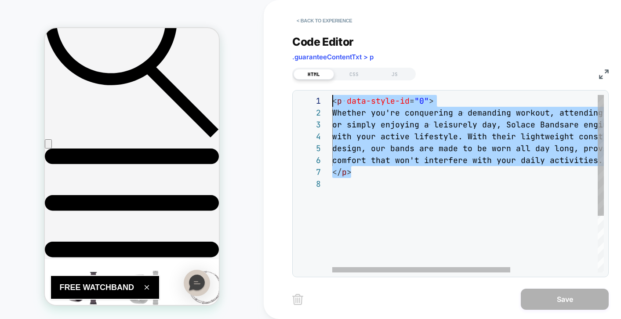
drag, startPoint x: 366, startPoint y: 171, endPoint x: 315, endPoint y: 73, distance: 110.0
click at [315, 73] on div "**********" at bounding box center [450, 150] width 317 height 253
type textarea "**********"
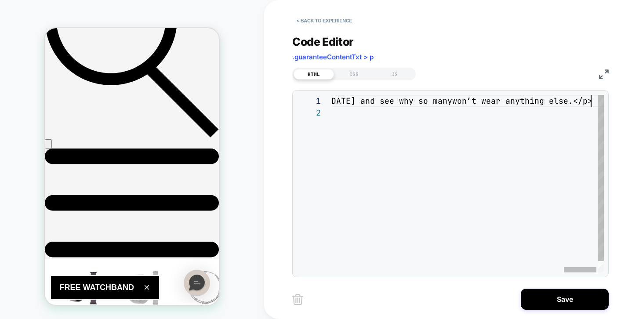
scroll to position [0, 2166]
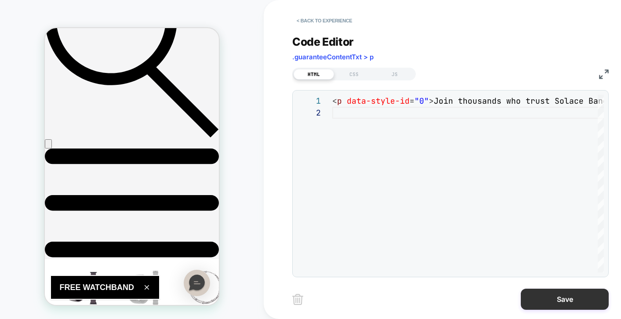
click at [554, 305] on button "Save" at bounding box center [565, 299] width 88 height 21
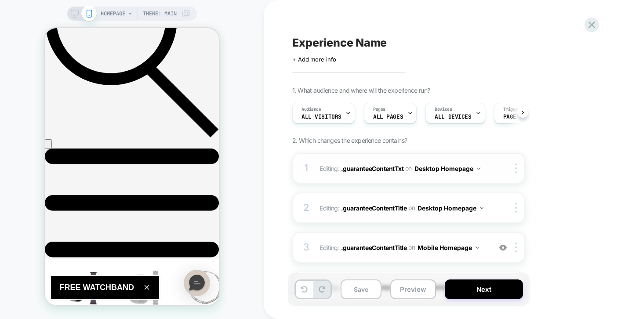
scroll to position [0, 0]
click at [472, 291] on button "Next" at bounding box center [484, 290] width 78 height 20
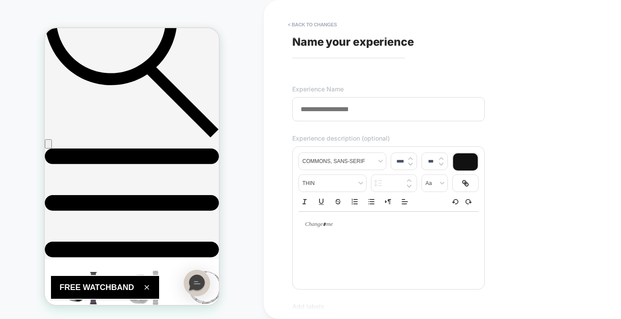
click at [372, 34] on div "**********" at bounding box center [453, 160] width 330 height 302
click at [337, 113] on input at bounding box center [388, 109] width 193 height 24
type input "*"
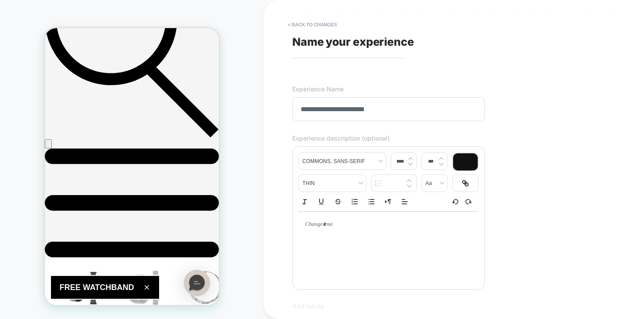
type input "**********"
click at [558, 156] on div "**********" at bounding box center [453, 160] width 330 height 302
click at [431, 106] on input "**********" at bounding box center [388, 109] width 193 height 24
click at [420, 84] on div "**********" at bounding box center [453, 160] width 330 height 302
click at [403, 108] on input "**********" at bounding box center [388, 109] width 193 height 24
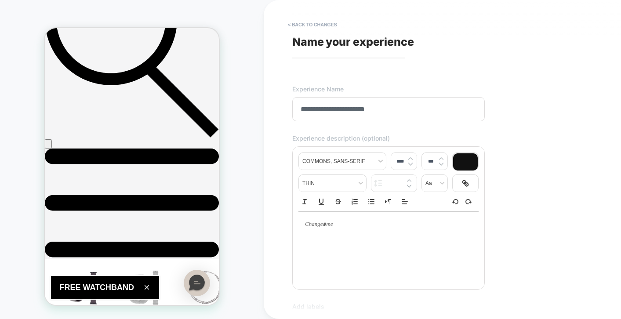
click at [498, 77] on div "**********" at bounding box center [453, 160] width 330 height 302
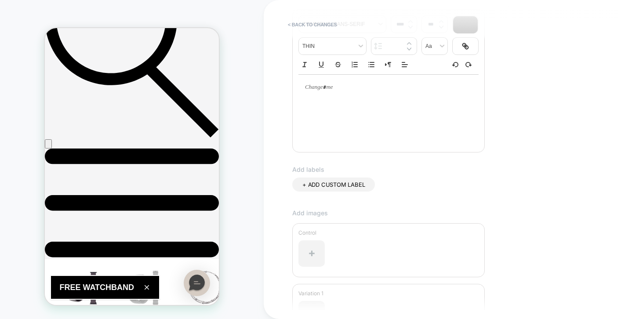
scroll to position [241, 0]
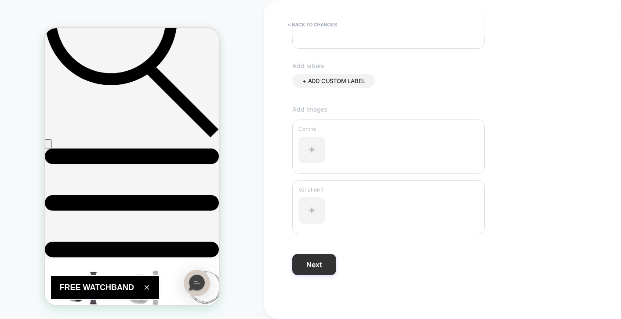
click at [322, 273] on button "Next" at bounding box center [314, 264] width 44 height 21
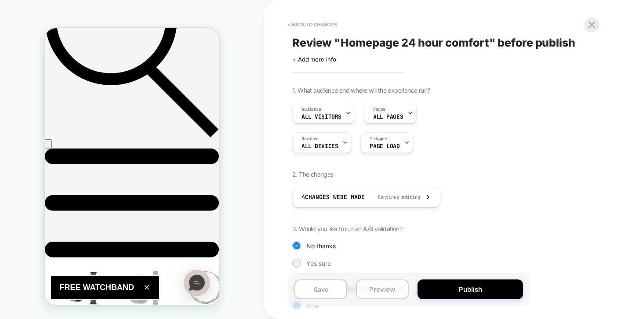
click at [384, 294] on button "Preview" at bounding box center [382, 290] width 53 height 20
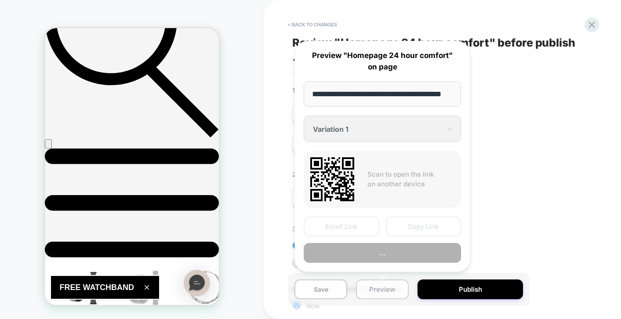
scroll to position [0, 19]
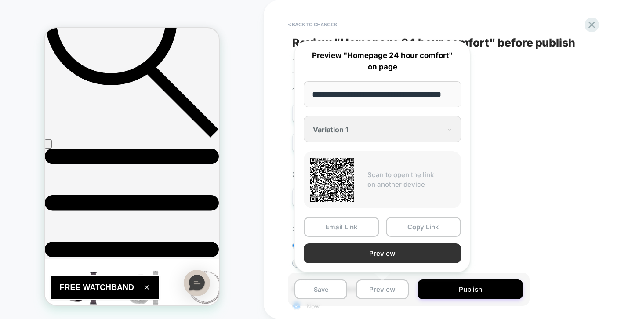
click at [412, 256] on button "Preview" at bounding box center [382, 254] width 157 height 20
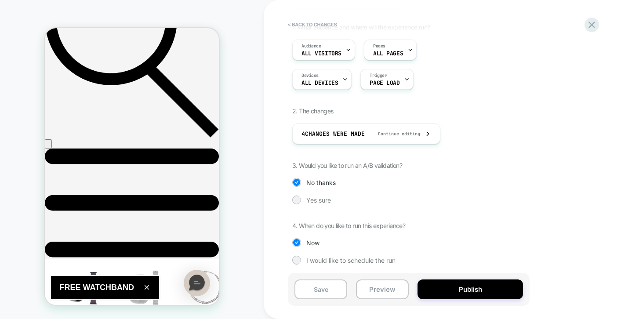
scroll to position [66, 0]
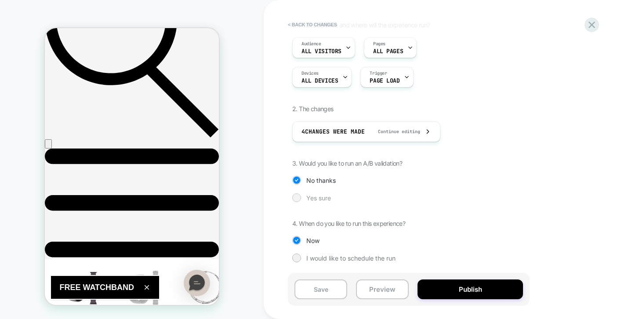
click at [322, 194] on span "Yes sure" at bounding box center [319, 197] width 25 height 7
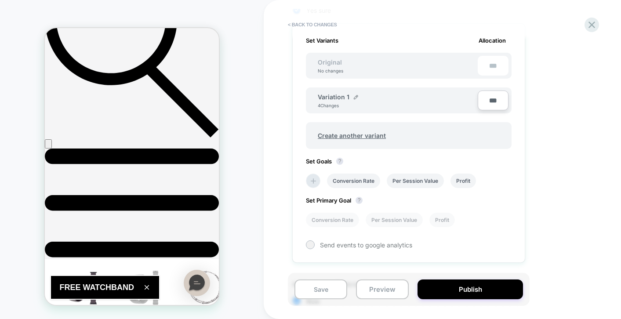
scroll to position [238, 0]
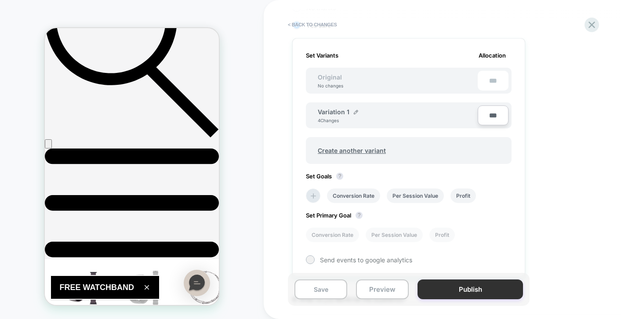
click at [486, 286] on button "Publish" at bounding box center [471, 290] width 106 height 20
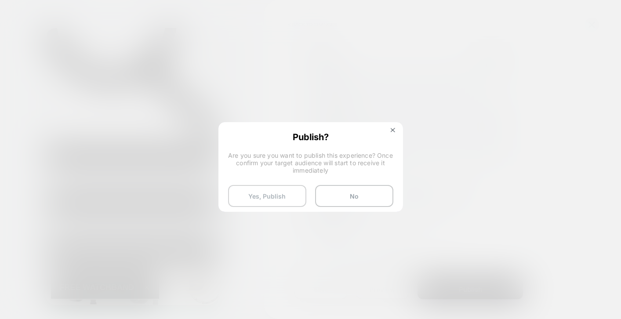
click at [281, 193] on button "Yes, Publish" at bounding box center [267, 196] width 78 height 22
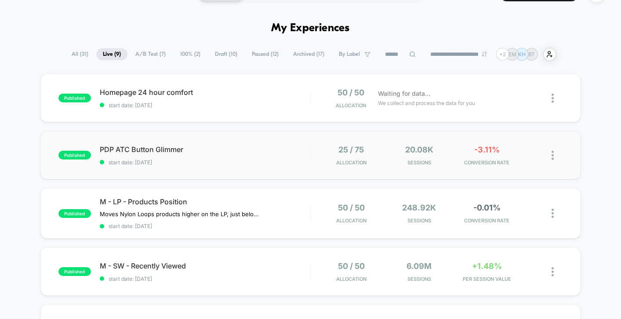
scroll to position [16, 0]
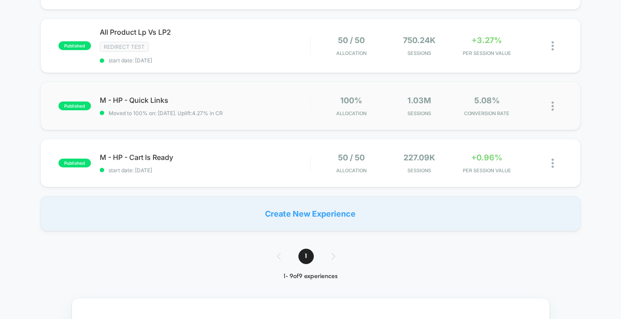
scroll to position [0, 0]
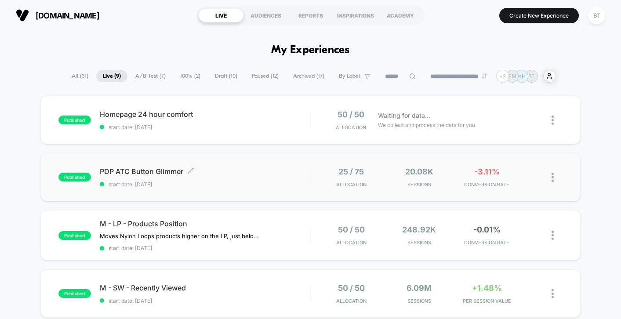
click at [244, 173] on span "PDP ATC Button Glimmer Click to edit experience details" at bounding box center [205, 171] width 211 height 9
click at [248, 121] on div "Homepage 24 hour comfort Click to edit experience details Click to edit experie…" at bounding box center [205, 120] width 211 height 21
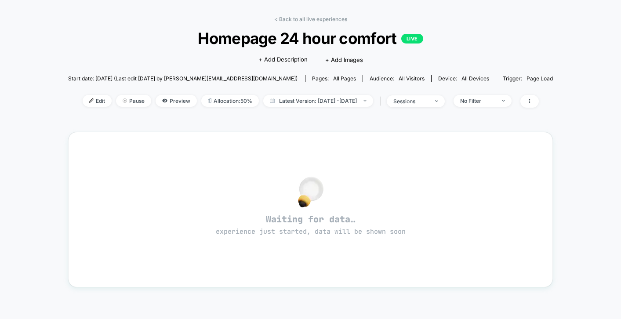
scroll to position [47, 0]
